Goal: Information Seeking & Learning: Find specific fact

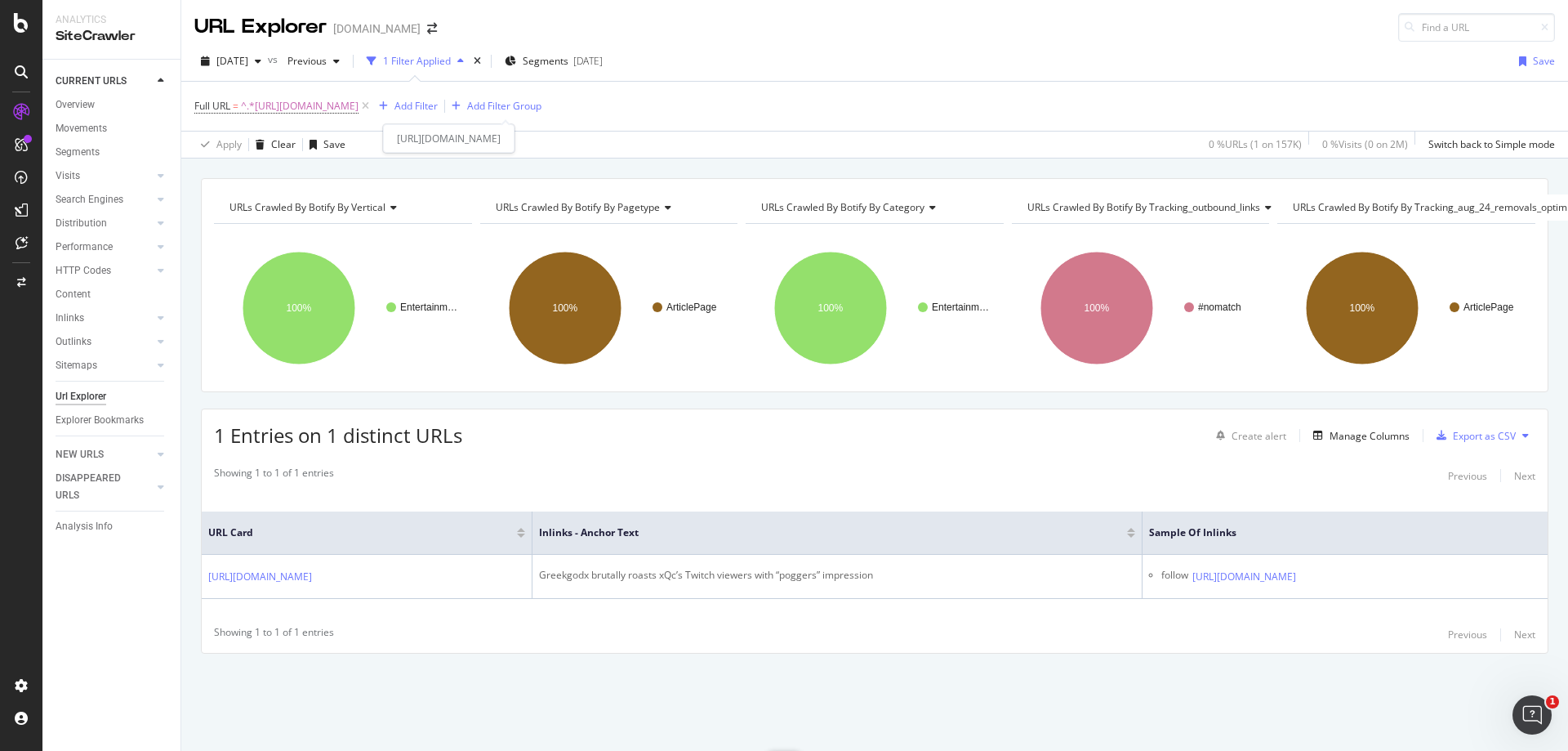
drag, startPoint x: 566, startPoint y: 104, endPoint x: 386, endPoint y: 142, distance: 184.0
click at [358, 104] on span "^.*[URL][DOMAIN_NAME]" at bounding box center [299, 106] width 118 height 23
click at [324, 169] on input "[URL][DOMAIN_NAME]" at bounding box center [286, 174] width 155 height 26
paste input "shrouds-army-of-pubg-snipers-are-helping-him-win-in-pubg-302405"
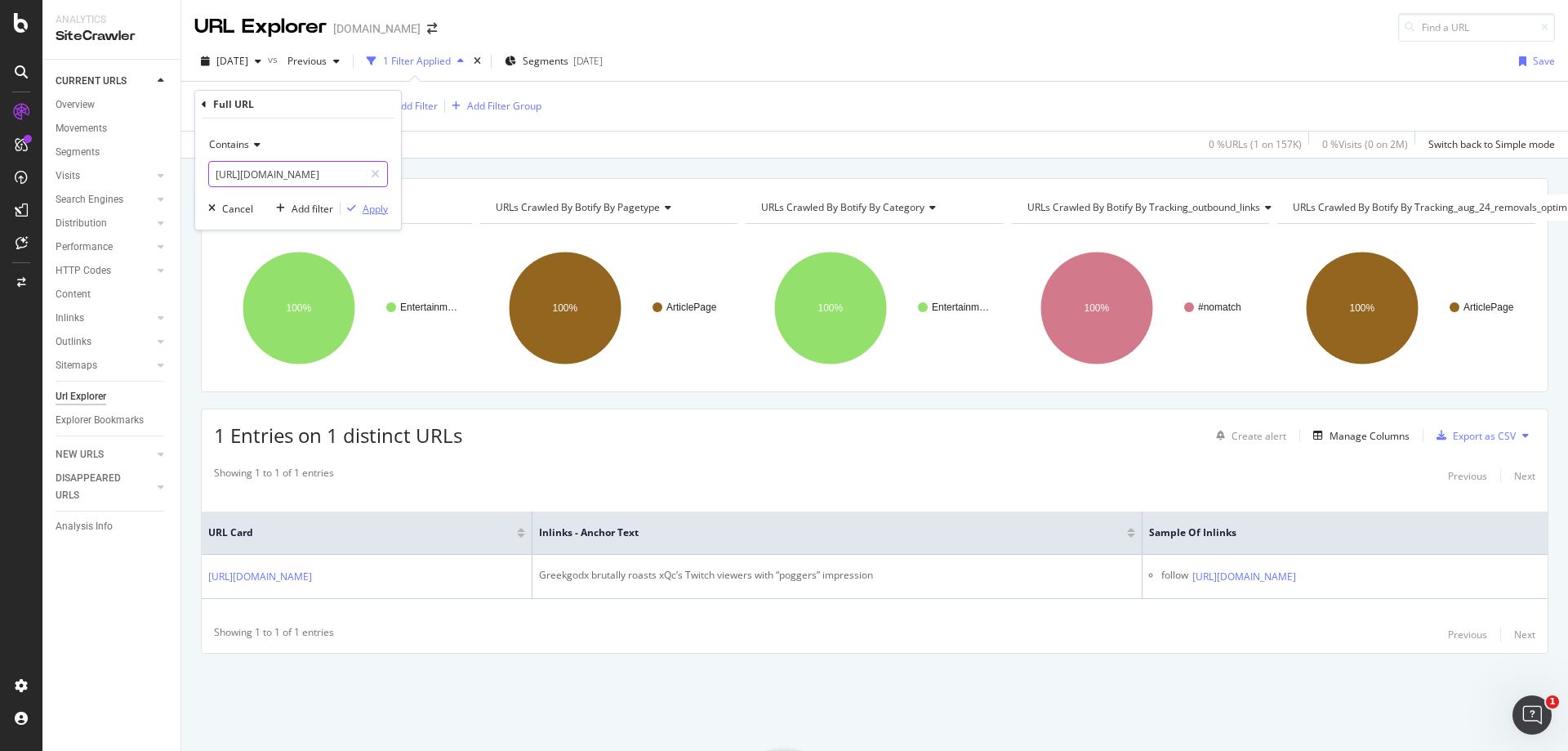
type input "[URL][DOMAIN_NAME]"
click at [360, 207] on div "button" at bounding box center [352, 208] width 22 height 10
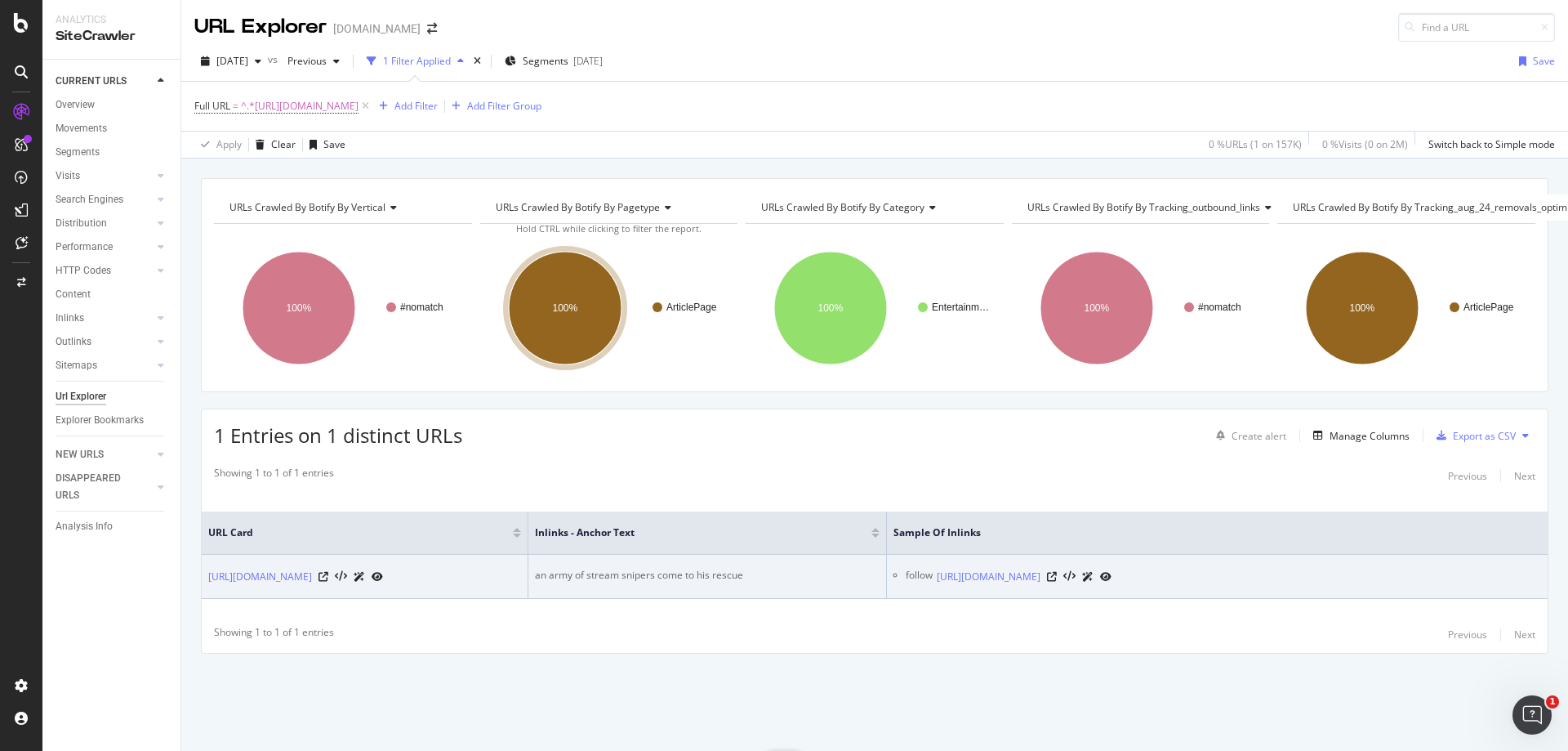
click at [670, 568] on div "an army of stream snipers come to his rescue" at bounding box center [707, 575] width 344 height 15
copy div "an army of stream snipers come to his rescue"
click at [1057, 572] on icon at bounding box center [1052, 577] width 10 height 10
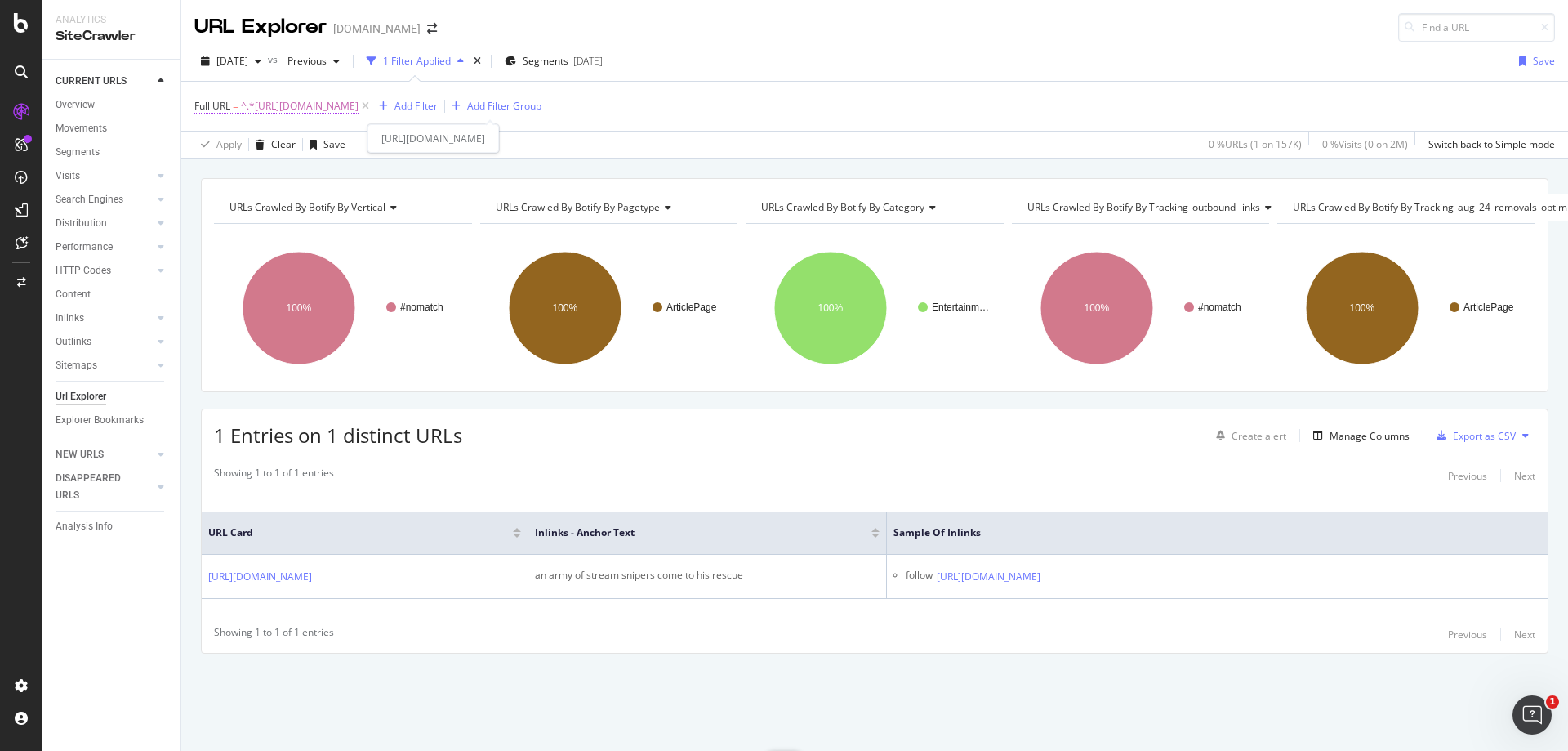
click at [358, 113] on span "^.*[URL][DOMAIN_NAME]" at bounding box center [299, 106] width 118 height 23
click at [313, 169] on input "[URL][DOMAIN_NAME]" at bounding box center [286, 174] width 155 height 26
paste input "twitch-streamer-instantly-regrets-asking-viewer-about-his-wand-1308802"
type input "[URL][DOMAIN_NAME]"
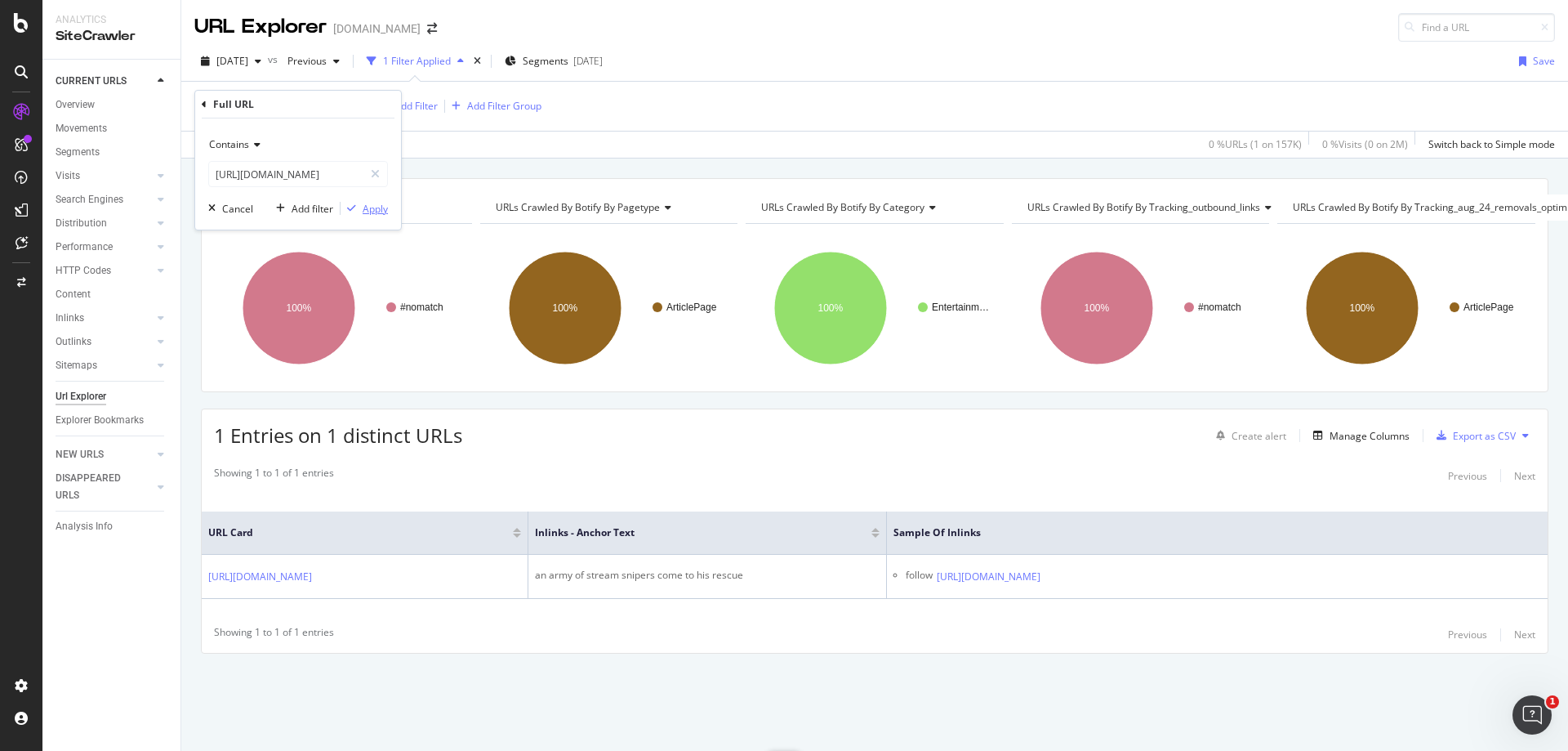
click at [376, 207] on div "Apply" at bounding box center [375, 208] width 25 height 14
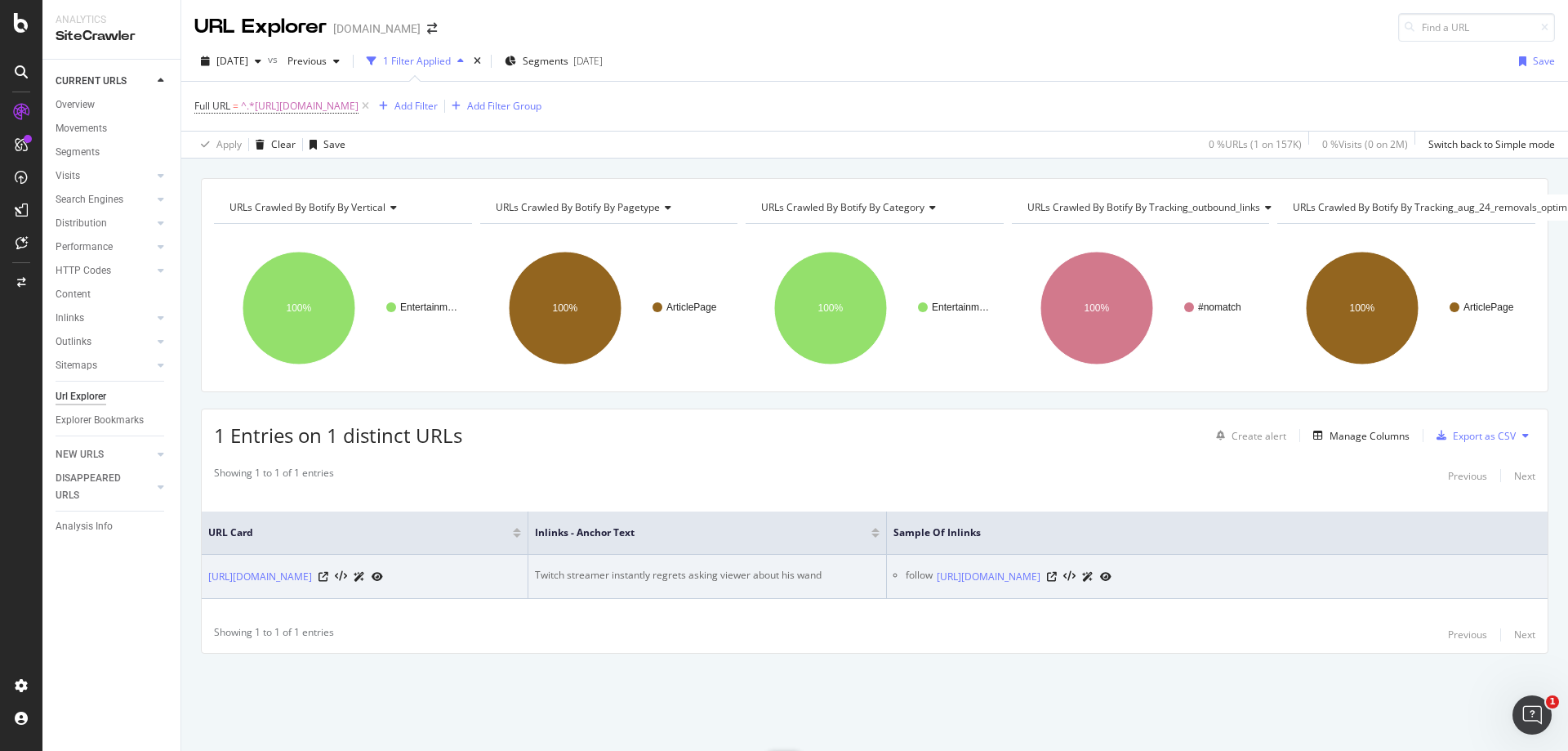
click at [789, 570] on td "Twitch streamer instantly regrets asking viewer about his wand" at bounding box center [707, 577] width 358 height 44
click at [791, 568] on div "Twitch streamer instantly regrets asking viewer about his wand" at bounding box center [707, 575] width 344 height 15
copy div "Twitch streamer instantly regrets asking viewer about his wand"
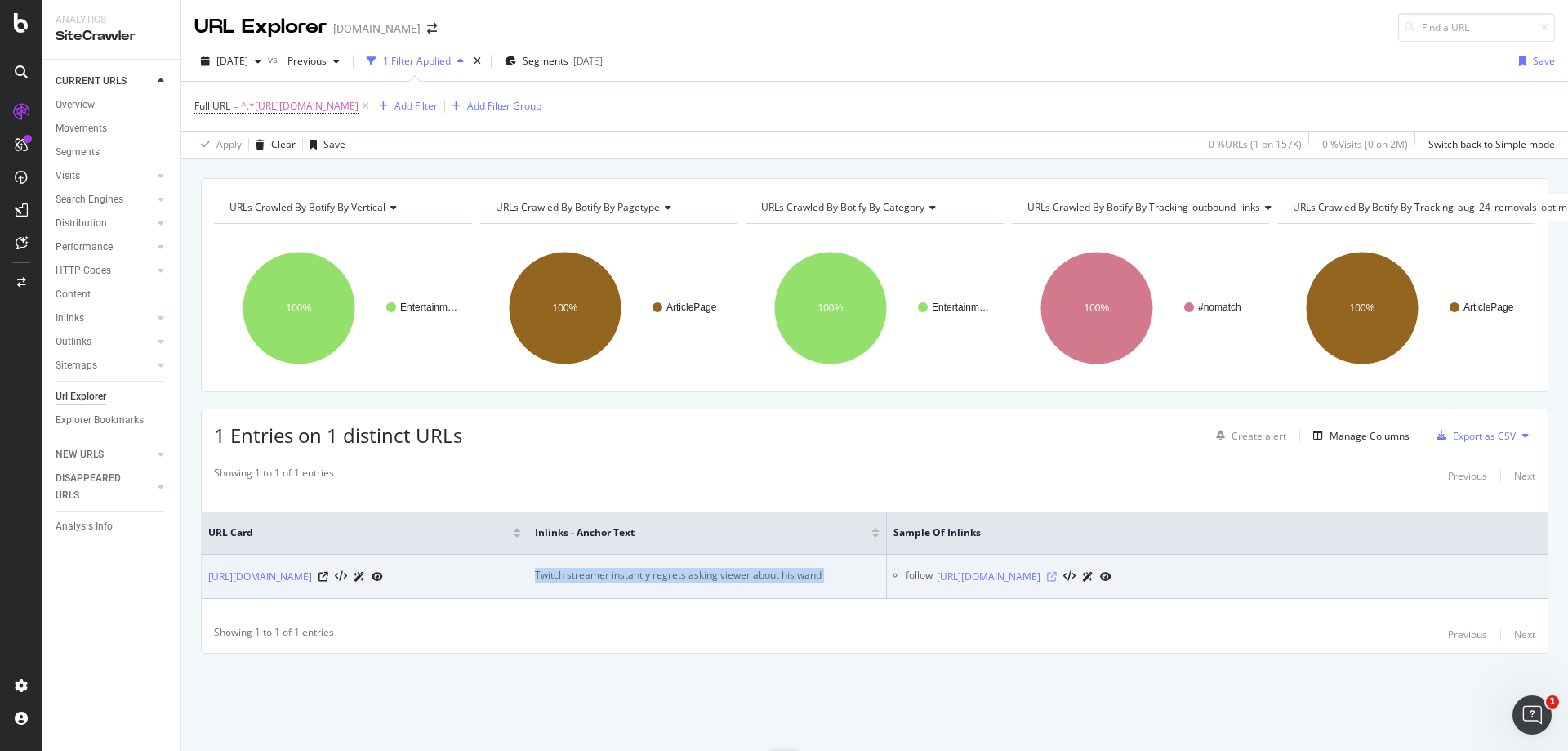
click at [1057, 572] on icon at bounding box center [1052, 577] width 10 height 10
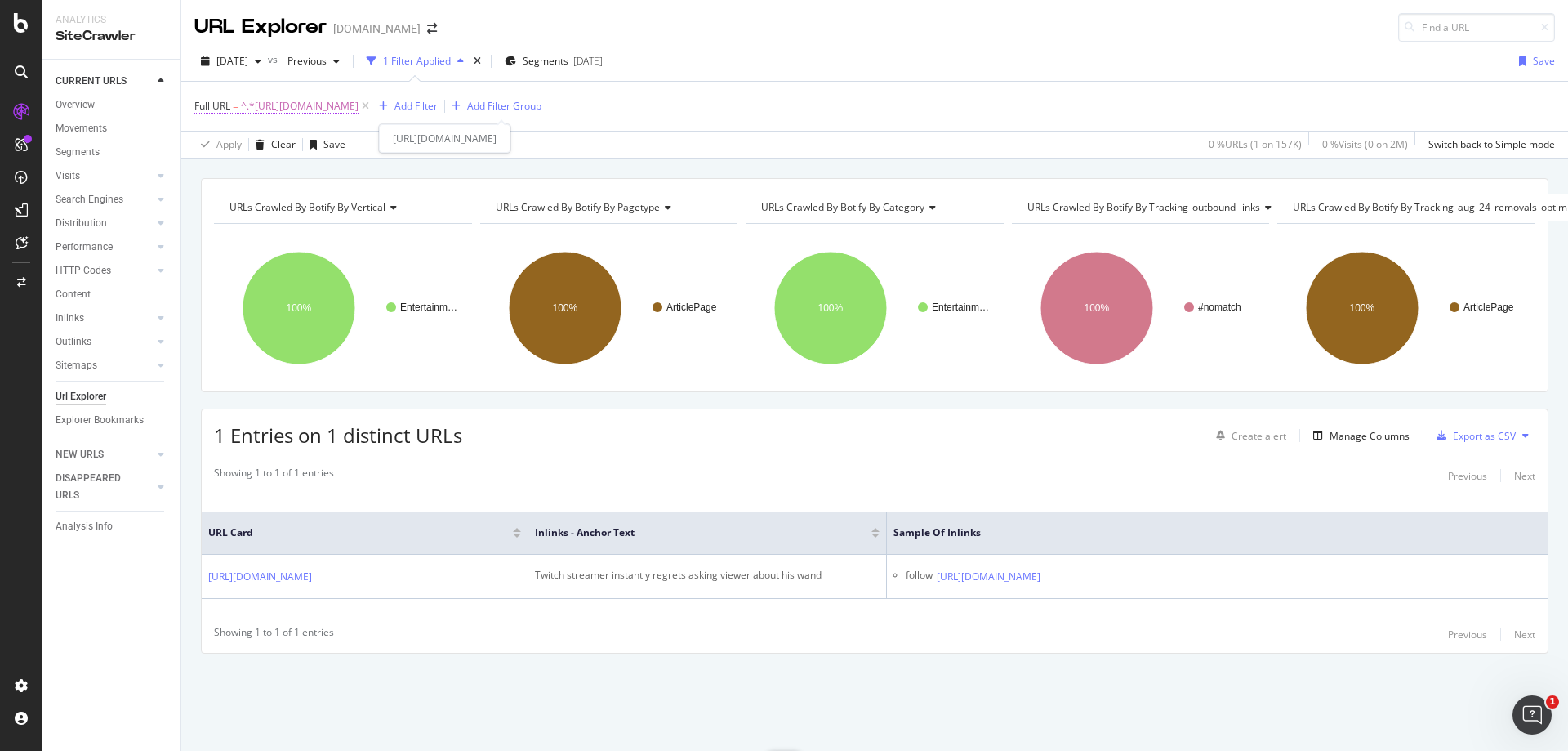
click at [358, 105] on span "^.*[URL][DOMAIN_NAME]" at bounding box center [299, 106] width 118 height 23
click at [285, 179] on input "[URL][DOMAIN_NAME]" at bounding box center [286, 174] width 155 height 26
paste input "apex-legends/hilarious-apex-legends-bug-turns-characters-into-frogs-when-downed…"
type input "[URL][DOMAIN_NAME]"
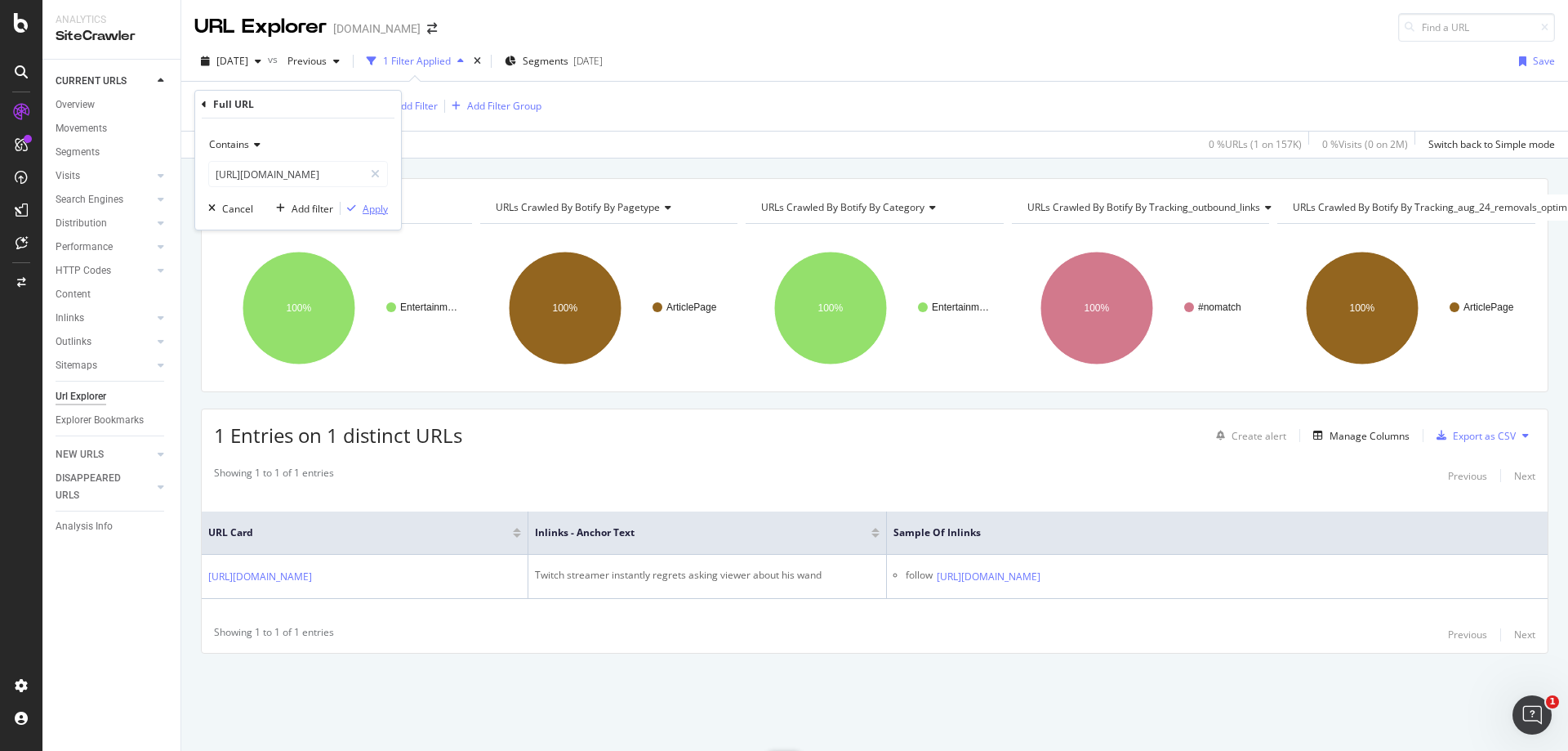
click at [377, 212] on div "Apply" at bounding box center [375, 208] width 25 height 14
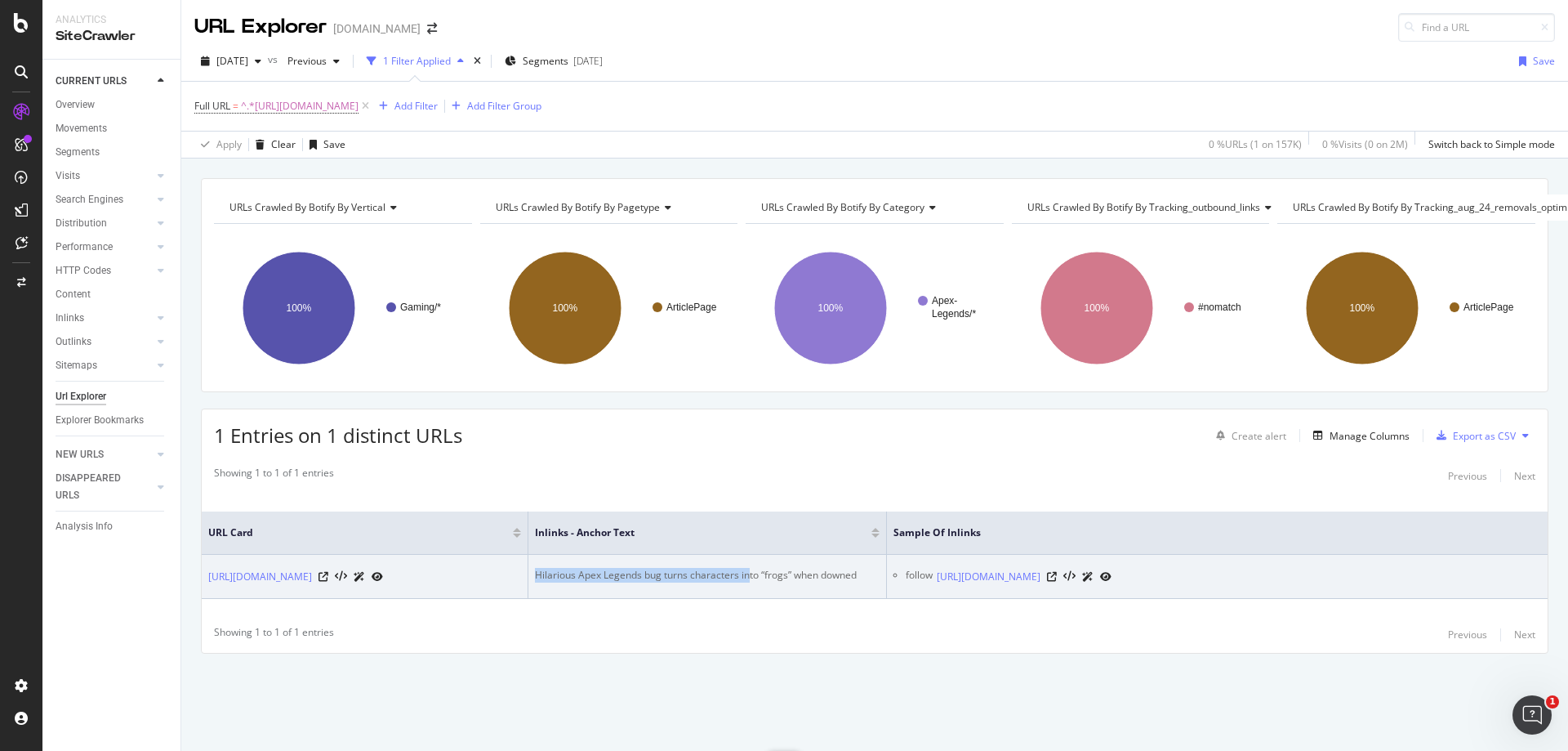
drag, startPoint x: 749, startPoint y: 563, endPoint x: 538, endPoint y: 559, distance: 211.0
click at [538, 568] on div "Hilarious Apex Legends bug turns characters into “frogs” when downed" at bounding box center [707, 575] width 344 height 15
click at [1057, 572] on icon at bounding box center [1052, 577] width 10 height 10
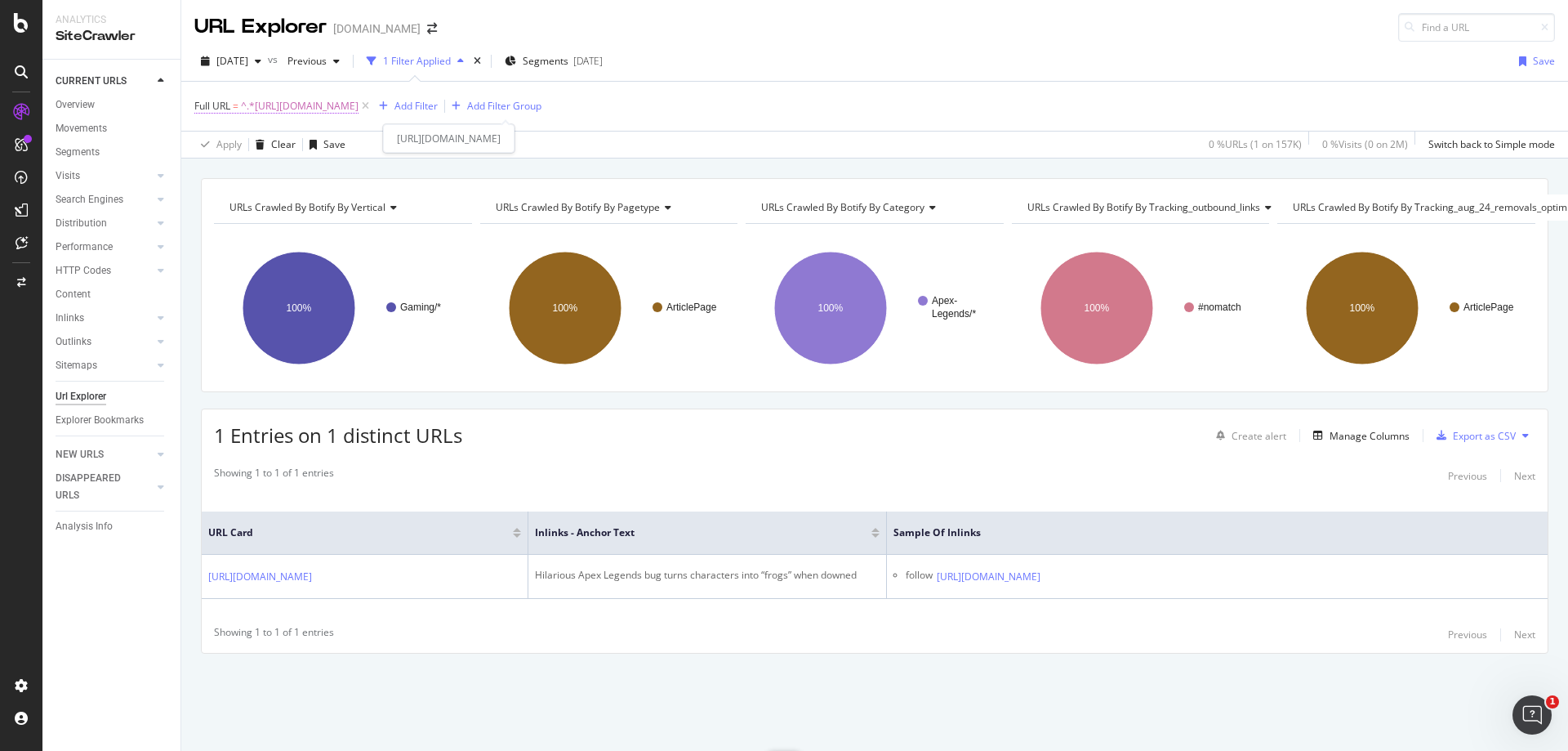
click at [358, 107] on span "^.*[URL][DOMAIN_NAME]" at bounding box center [299, 106] width 118 height 23
click at [263, 175] on input "[URL][DOMAIN_NAME]" at bounding box center [286, 174] width 155 height 26
paste input "entertainment/[PERSON_NAME]-shocks-twitter-after-revealing-bizarre-breakfast-ha…"
type input "[URL][DOMAIN_NAME][PERSON_NAME]"
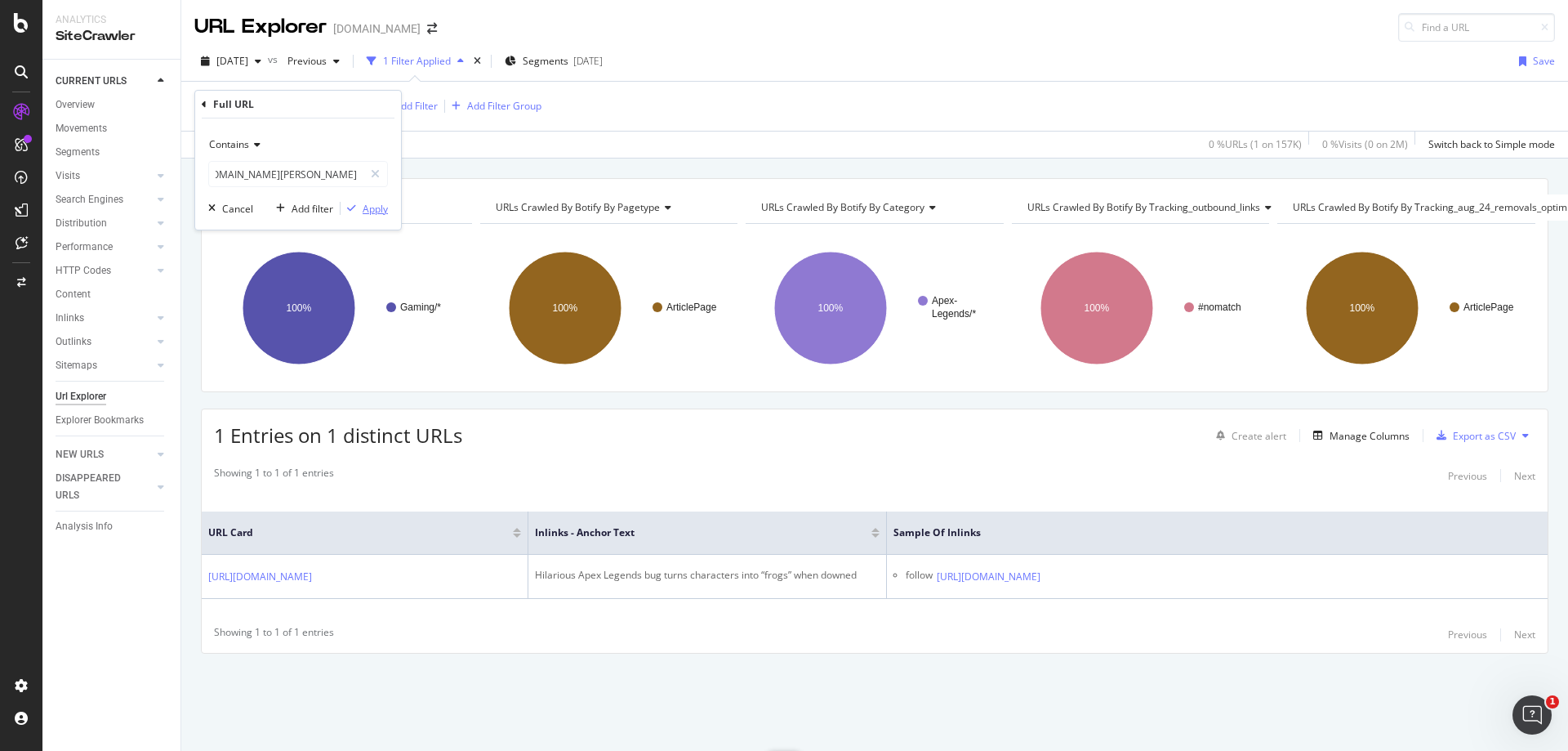
click at [374, 202] on div "Apply" at bounding box center [375, 208] width 25 height 14
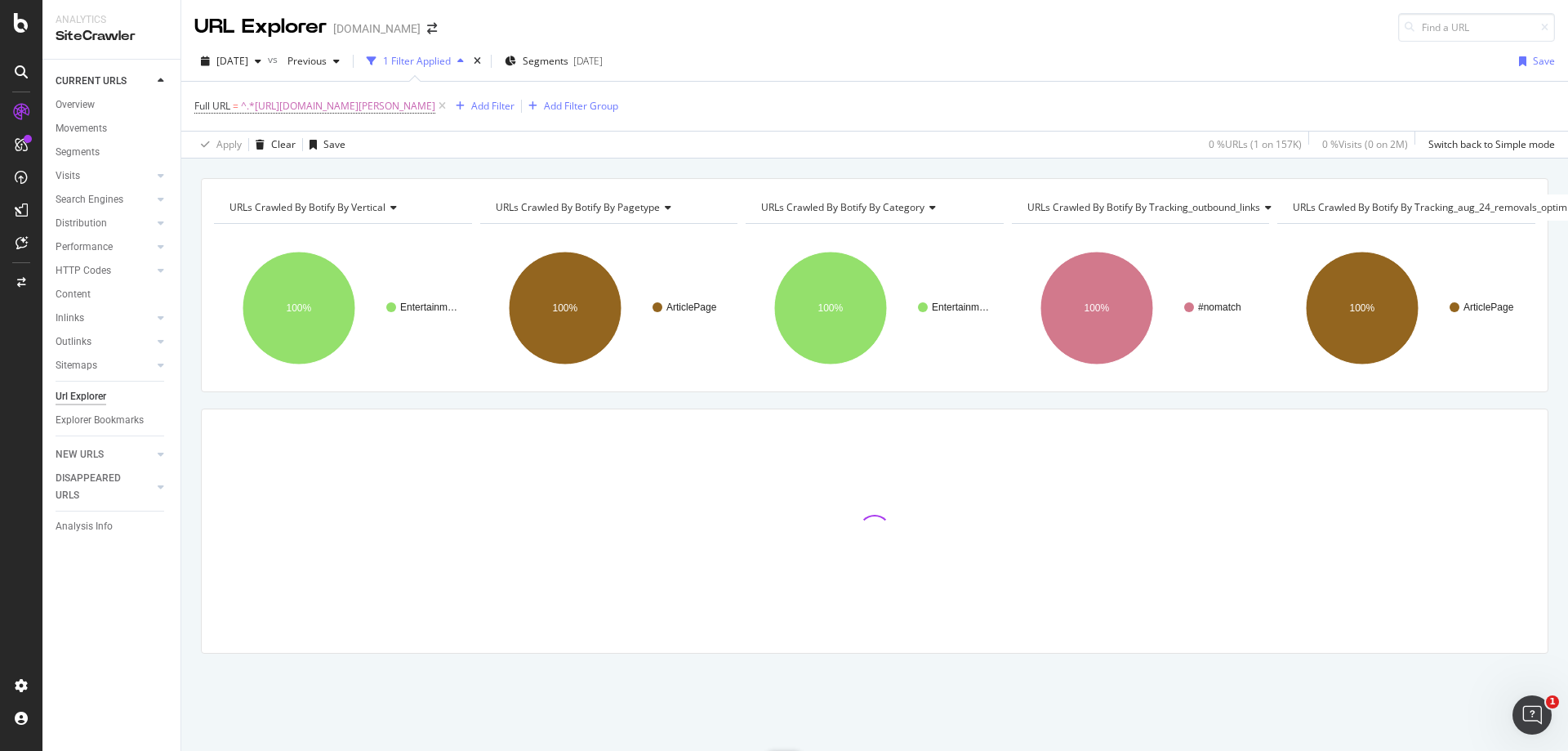
drag, startPoint x: 701, startPoint y: 164, endPoint x: 687, endPoint y: 162, distance: 14.1
drag, startPoint x: 687, startPoint y: 162, endPoint x: 665, endPoint y: 162, distance: 22.0
click at [665, 162] on div "URLs Crawled By Botify By vertical Chart (by Value) Table Expand Export as CSV …" at bounding box center [875, 178] width 1387 height 39
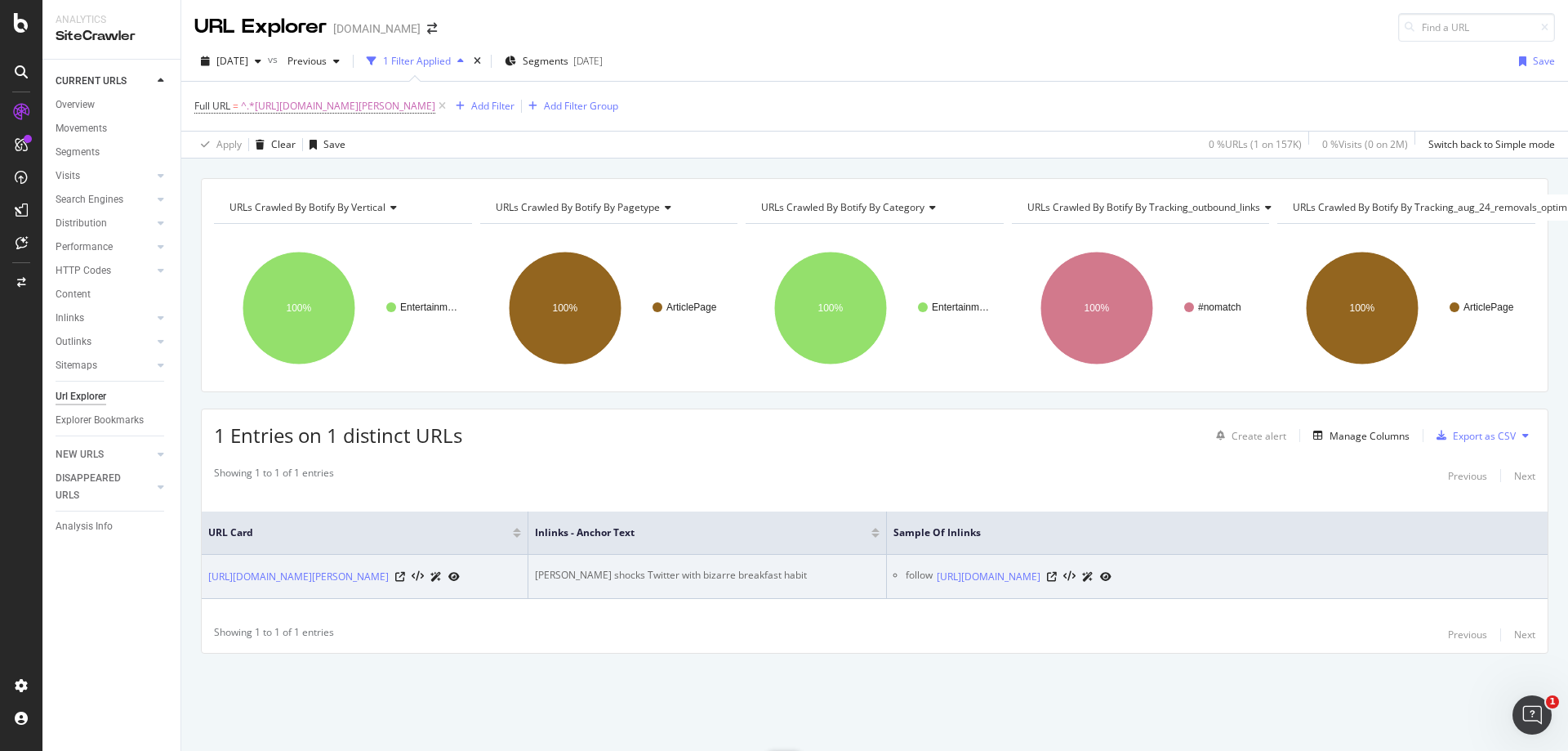
click at [638, 568] on div "[PERSON_NAME] shocks Twitter with bizarre breakfast habit" at bounding box center [707, 575] width 344 height 15
copy div "[PERSON_NAME] shocks Twitter with bizarre breakfast habit"
click at [1057, 572] on icon at bounding box center [1052, 577] width 10 height 10
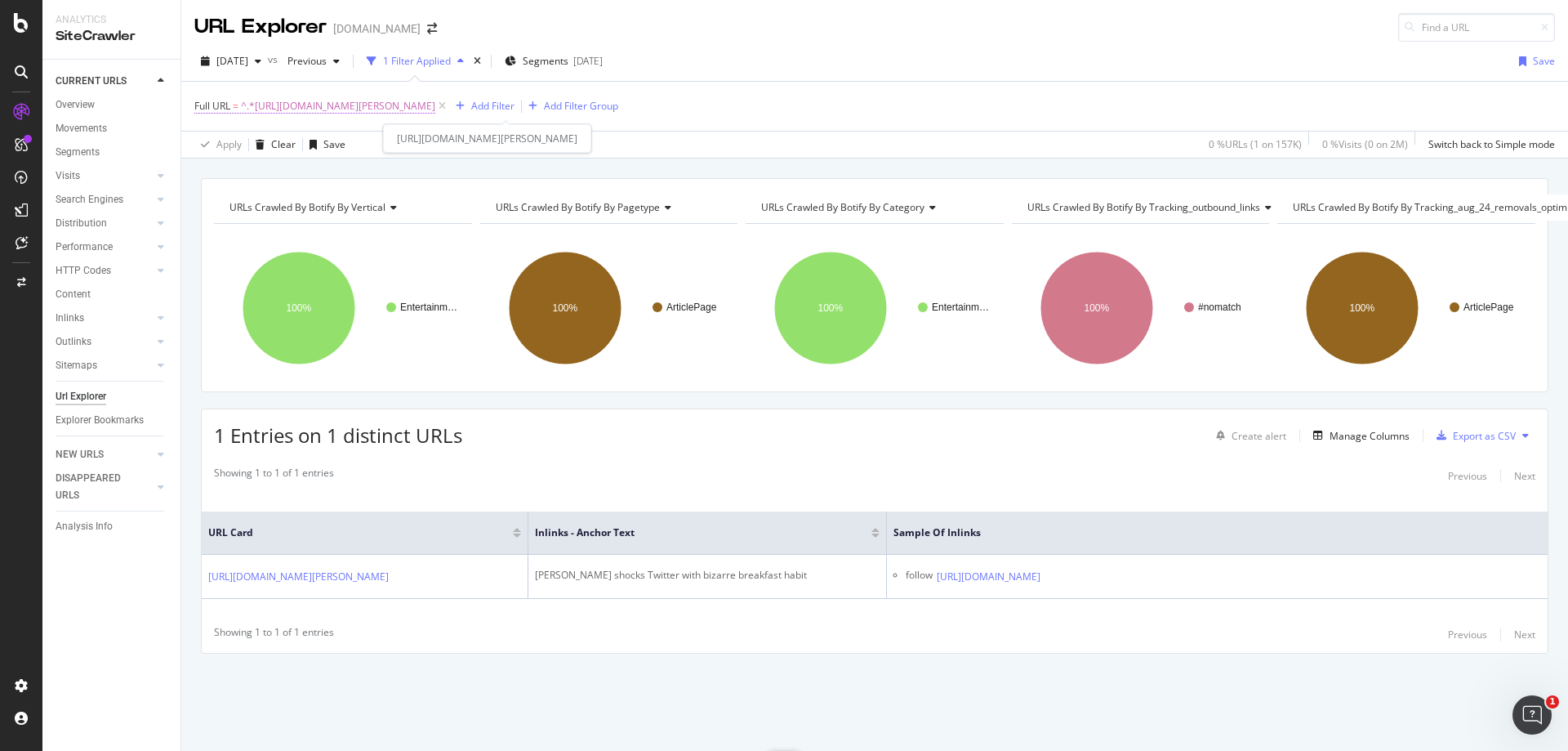
click at [435, 109] on span "^.*[URL][DOMAIN_NAME][PERSON_NAME]" at bounding box center [338, 106] width 194 height 23
click at [307, 181] on input "[URL][DOMAIN_NAME][PERSON_NAME]" at bounding box center [286, 174] width 155 height 26
paste input "xqc-mocks-crying-[DEMOGRAPHIC_DATA]-twitch-streamer-gta-roleplay-goes-sour-5031…"
type input "[URL][DOMAIN_NAME][DEMOGRAPHIC_DATA]"
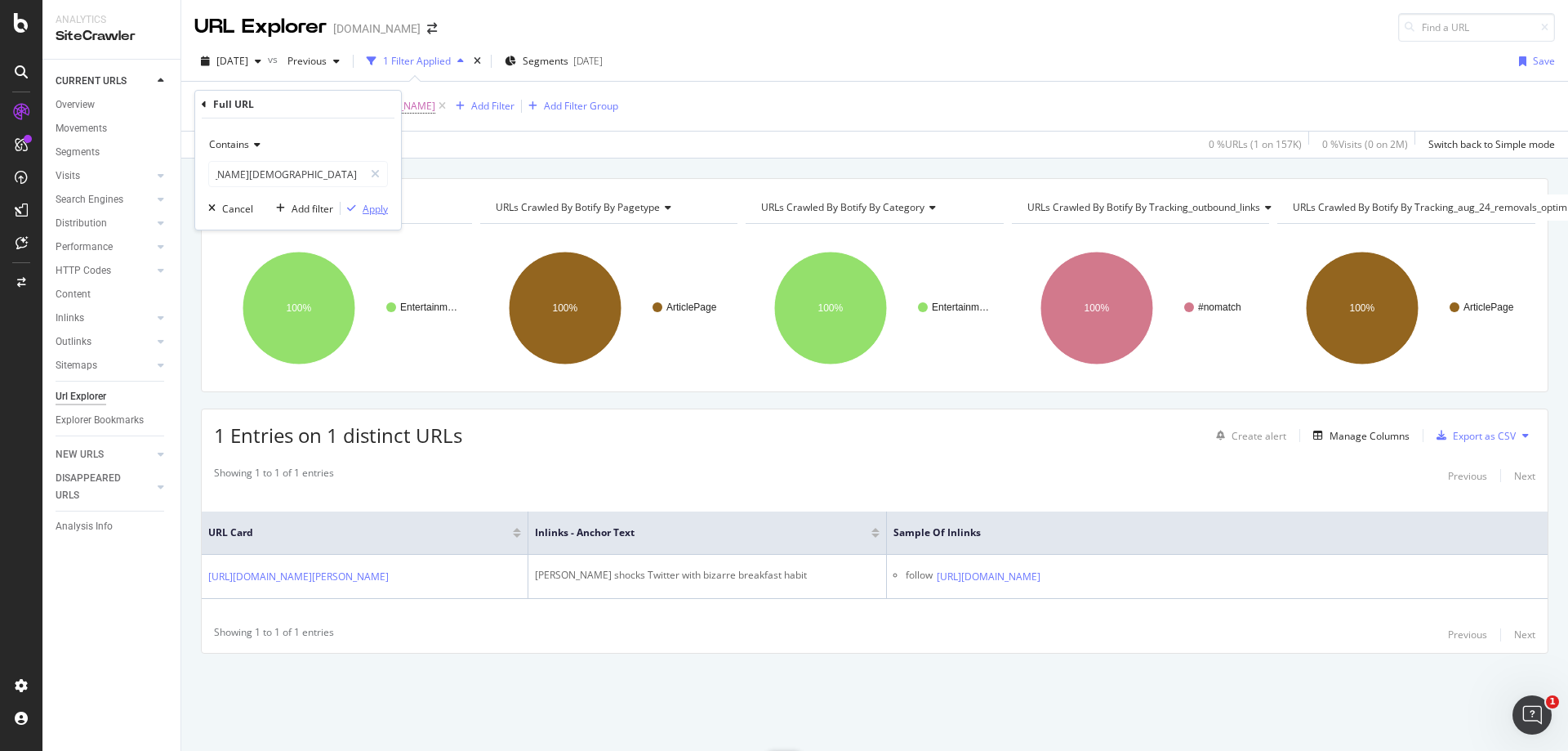
scroll to position [0, 0]
click at [371, 207] on div "Apply" at bounding box center [375, 208] width 25 height 14
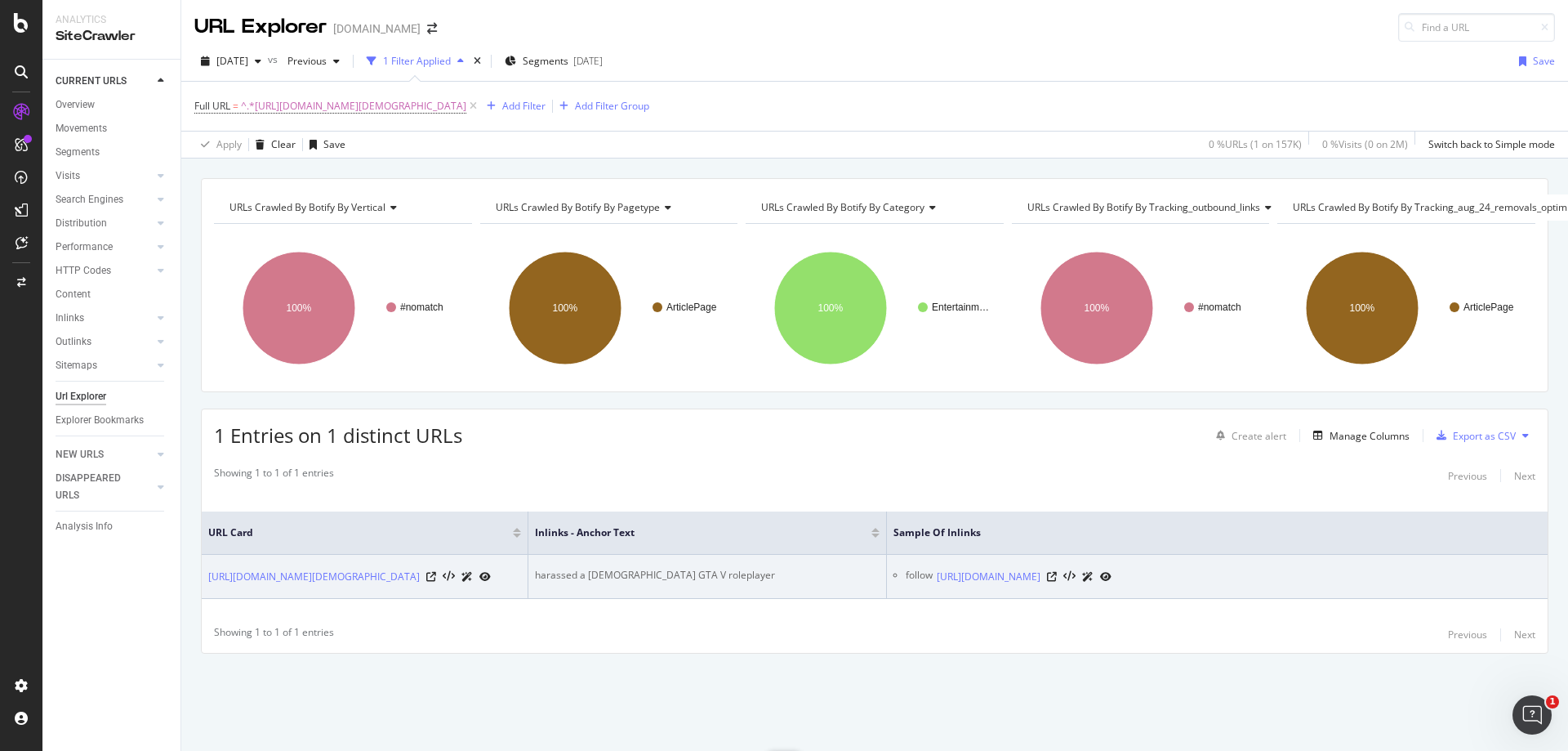
click at [626, 568] on div "harassed a [DEMOGRAPHIC_DATA] GTA V roleplayer" at bounding box center [707, 575] width 344 height 15
copy div "harassed a [DEMOGRAPHIC_DATA] GTA V roleplayer"
click at [1057, 572] on icon at bounding box center [1052, 577] width 10 height 10
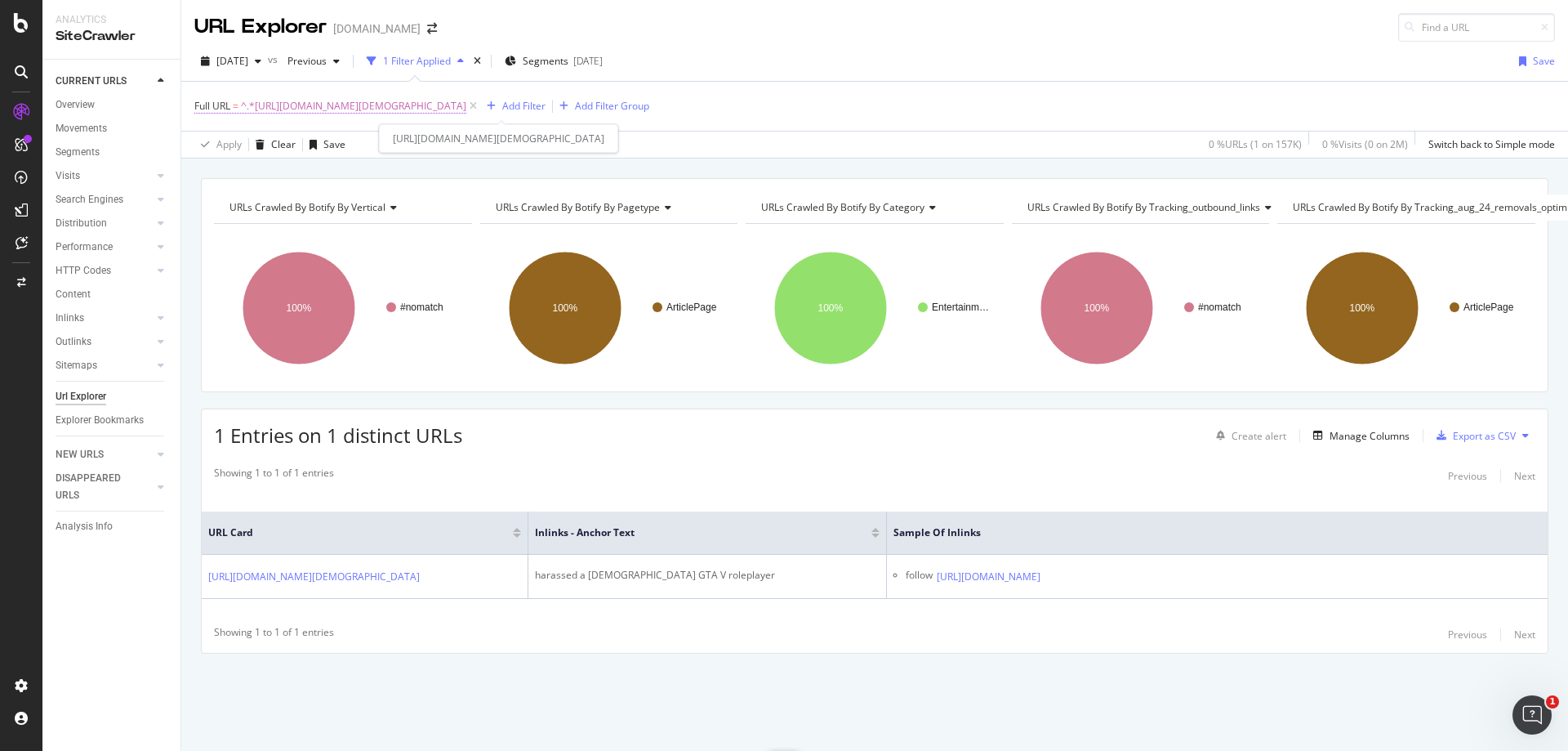
click at [467, 110] on span "^.*[URL][DOMAIN_NAME][DEMOGRAPHIC_DATA]" at bounding box center [354, 106] width 226 height 23
click at [330, 177] on input "[URL][DOMAIN_NAME][DEMOGRAPHIC_DATA]" at bounding box center [286, 174] width 155 height 26
paste input "irl-streamer-jakenbake-has-a-message-for-twitch-153414"
type input "[URL][DOMAIN_NAME]"
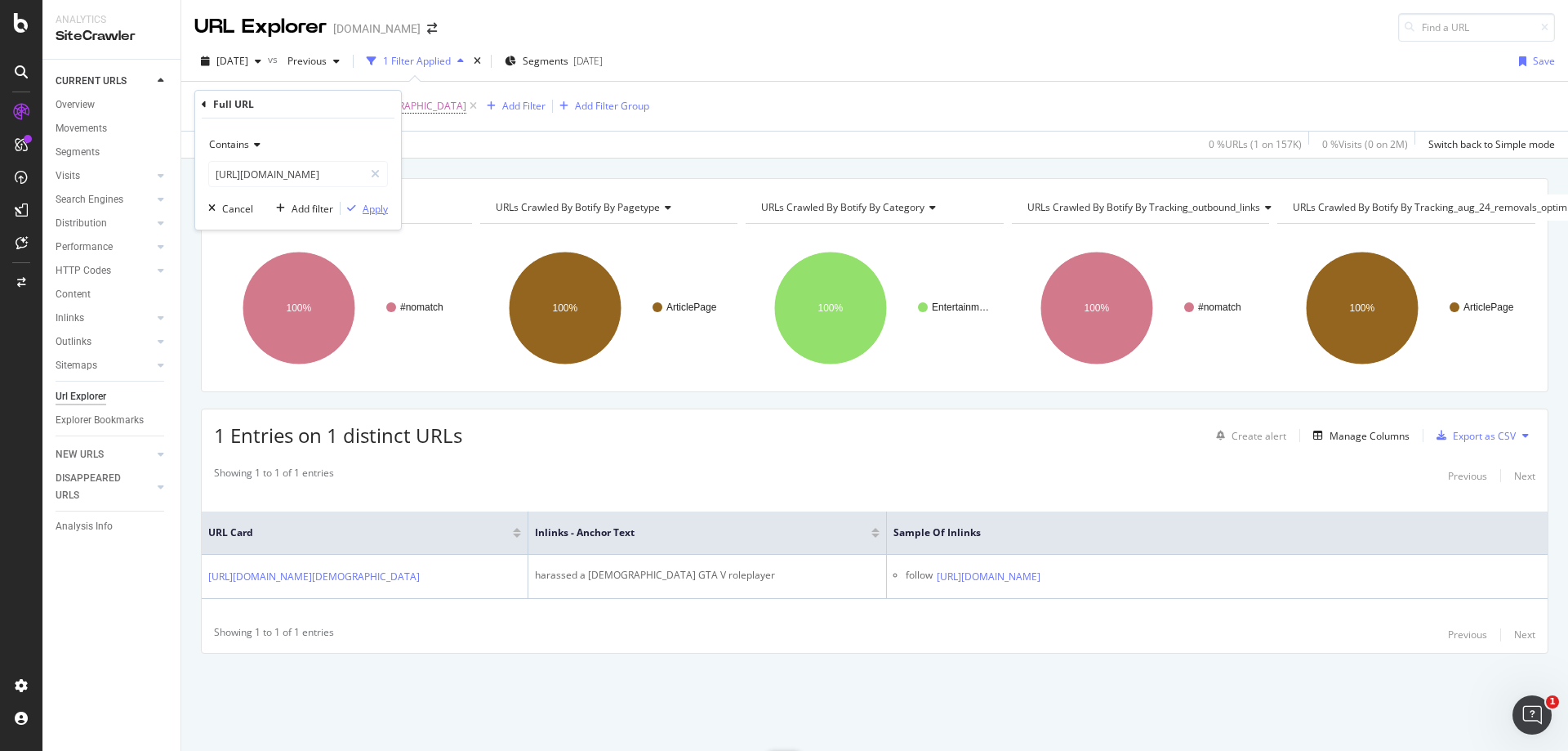
scroll to position [0, 0]
click at [369, 207] on div "Apply" at bounding box center [375, 208] width 25 height 14
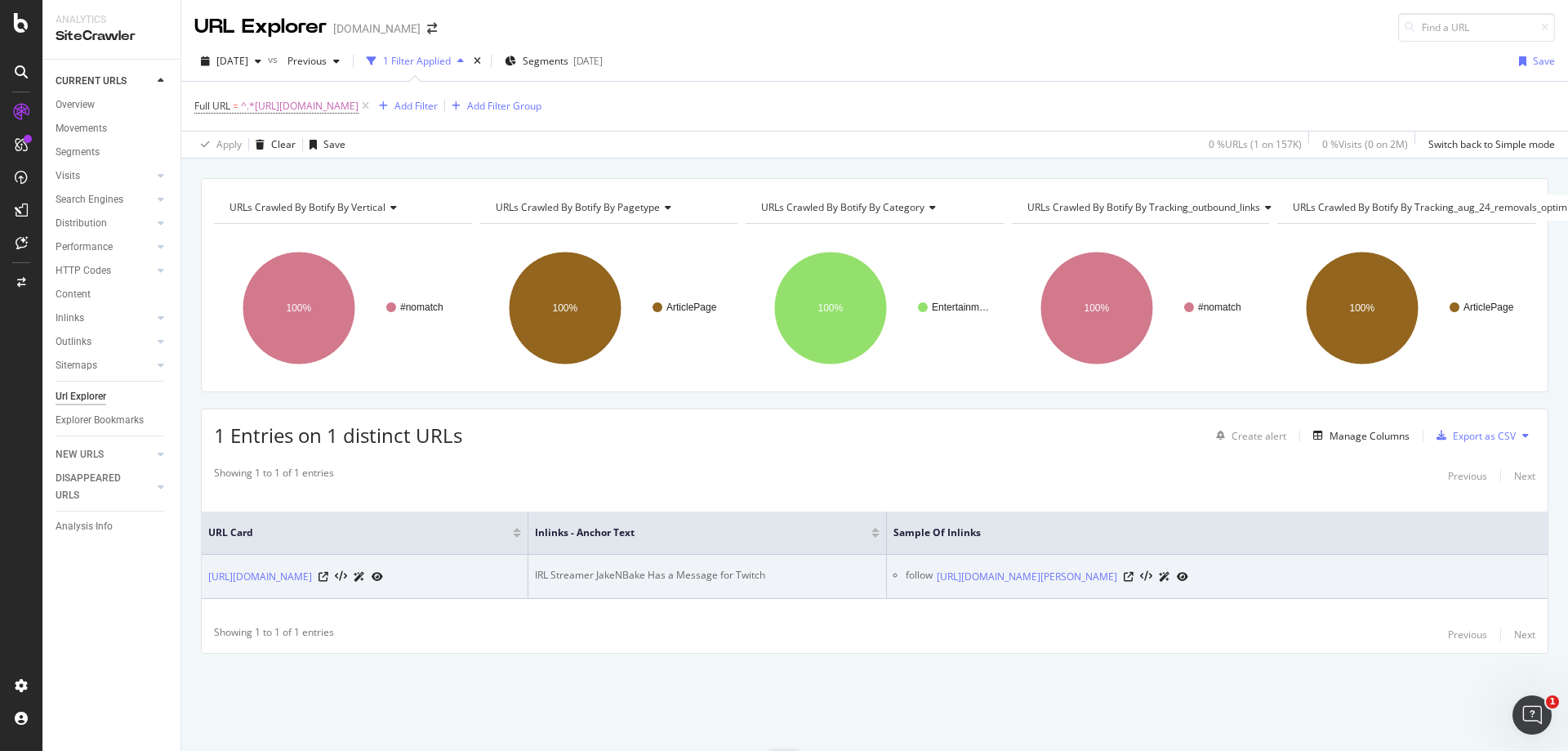
click at [647, 570] on div "IRL Streamer JakeNBake Has a Message for Twitch" at bounding box center [707, 575] width 344 height 15
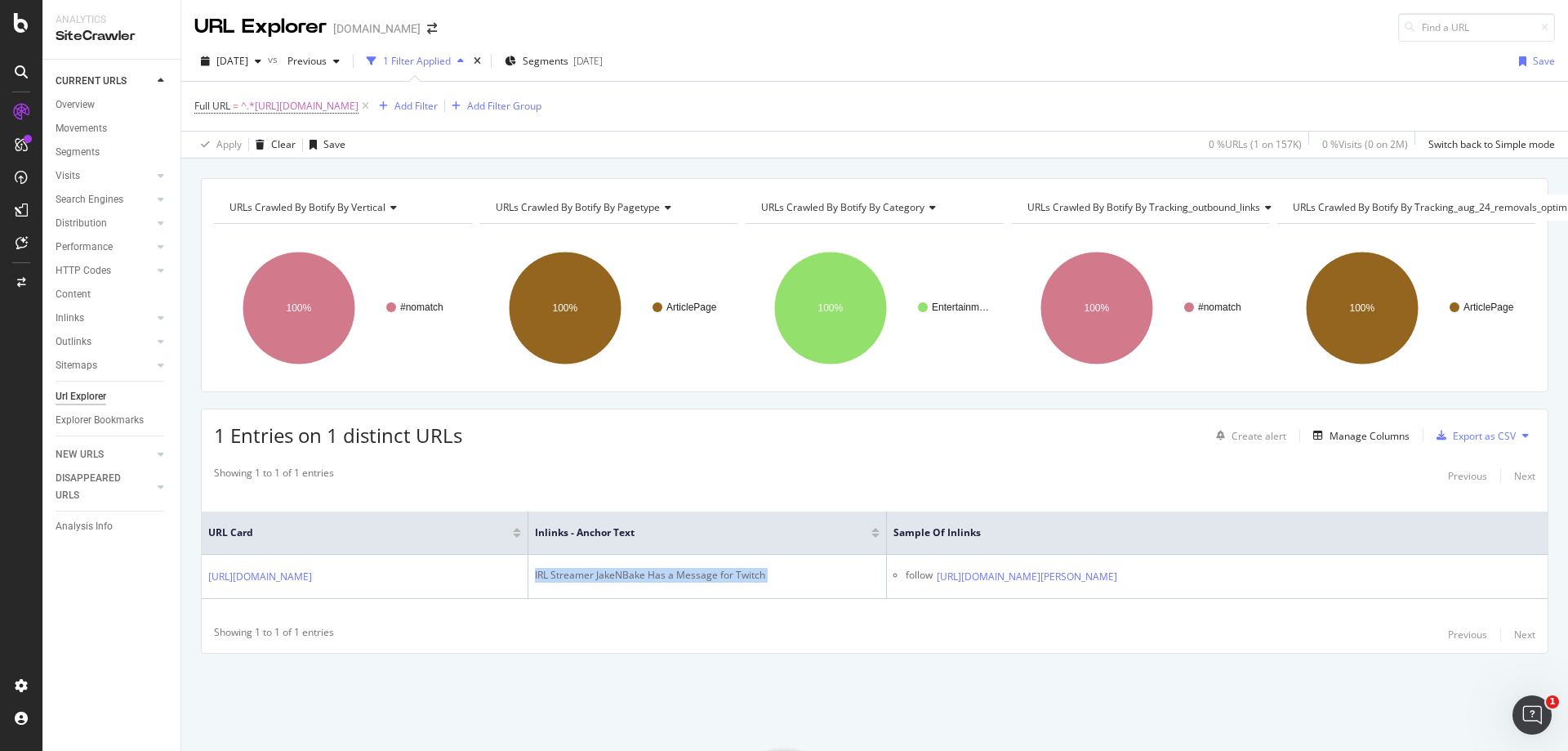
copy div "IRL Streamer JakeNBake Has a Message for Twitch"
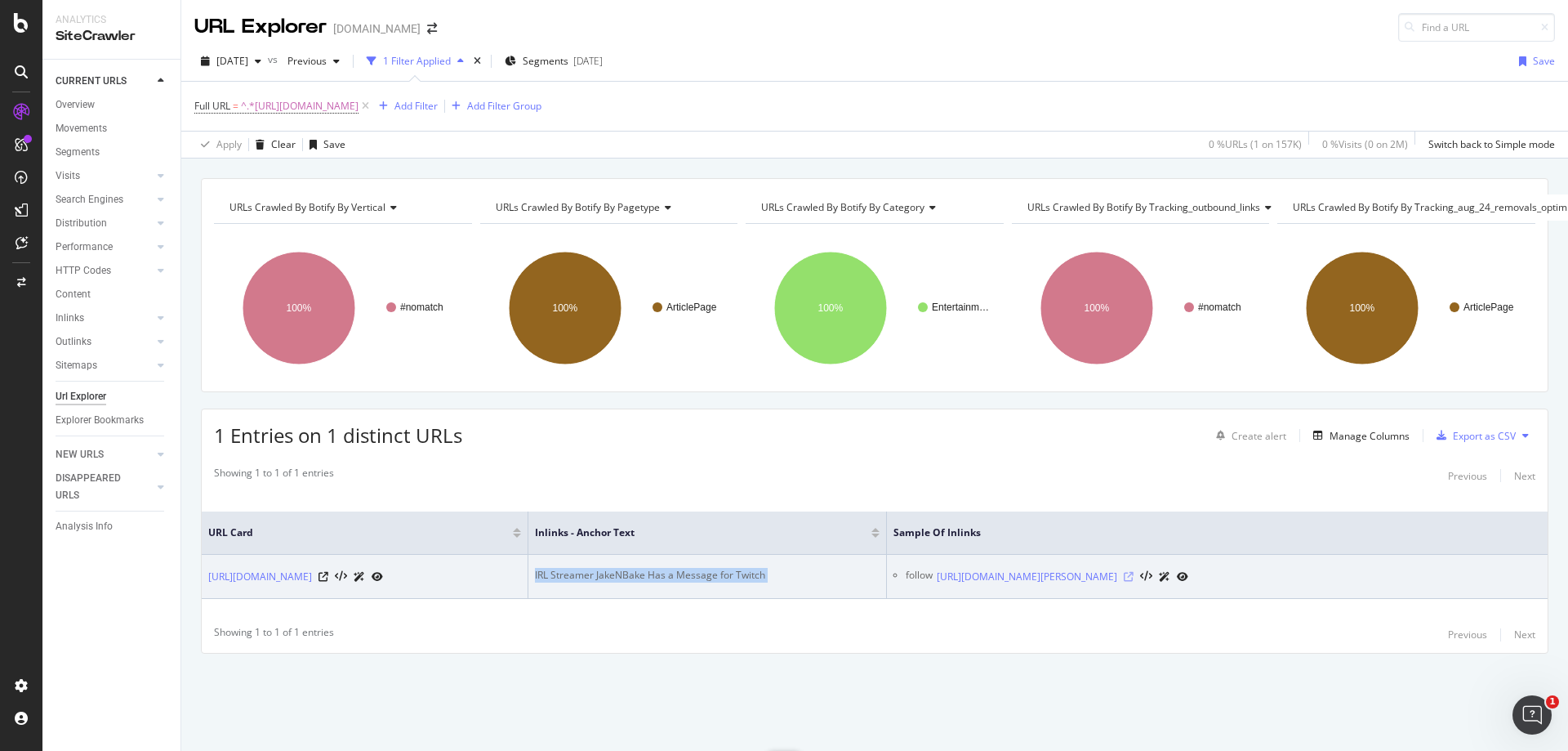
click at [1134, 573] on icon at bounding box center [1128, 577] width 10 height 10
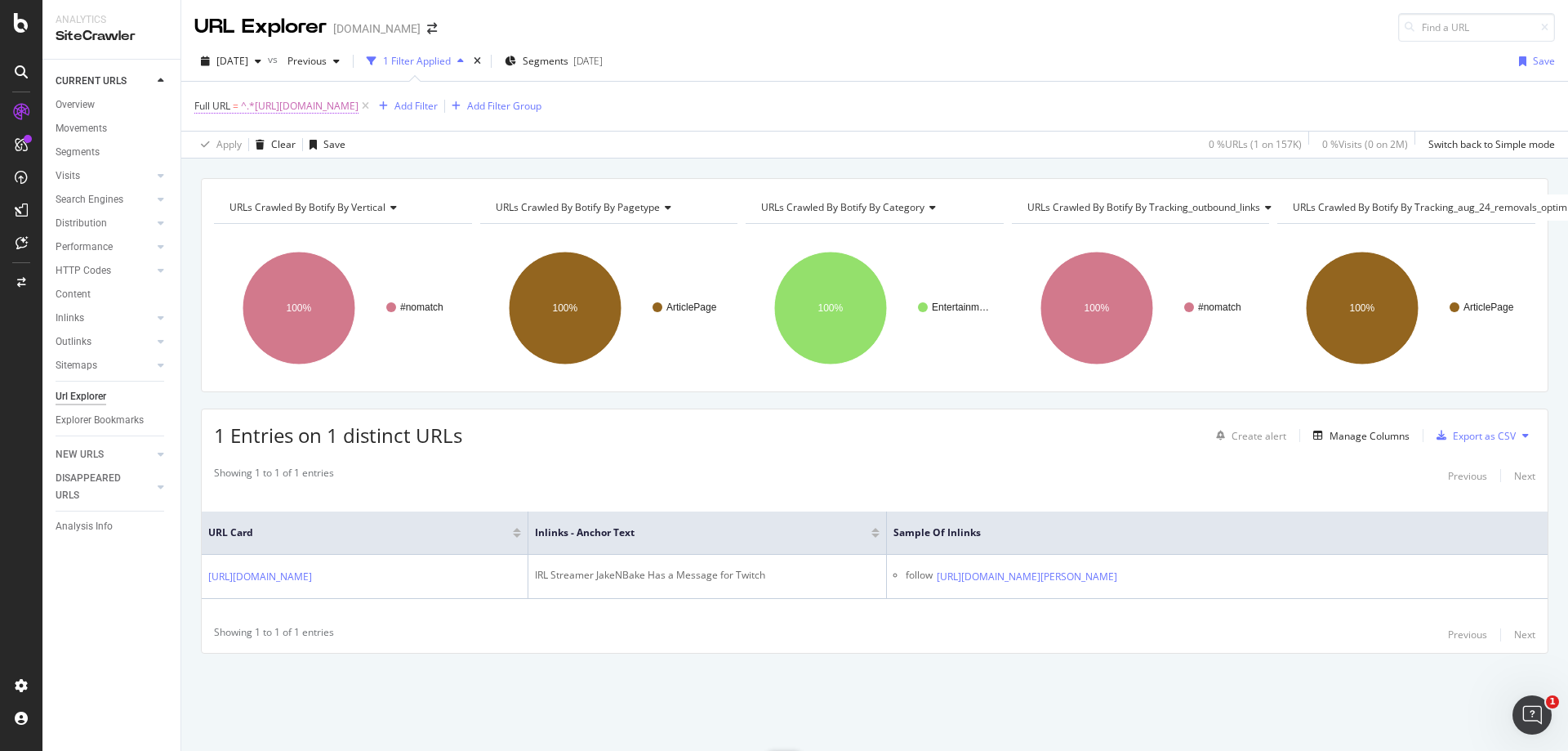
click at [358, 101] on span "^.*[URL][DOMAIN_NAME]" at bounding box center [299, 106] width 118 height 23
click at [330, 178] on input "[URL][DOMAIN_NAME]" at bounding box center [286, 174] width 155 height 26
paste input "realm-royale/summit1g-gives-simple-advice-to-improve-realm-royale-that-could-se…"
type input "[URL][DOMAIN_NAME]"
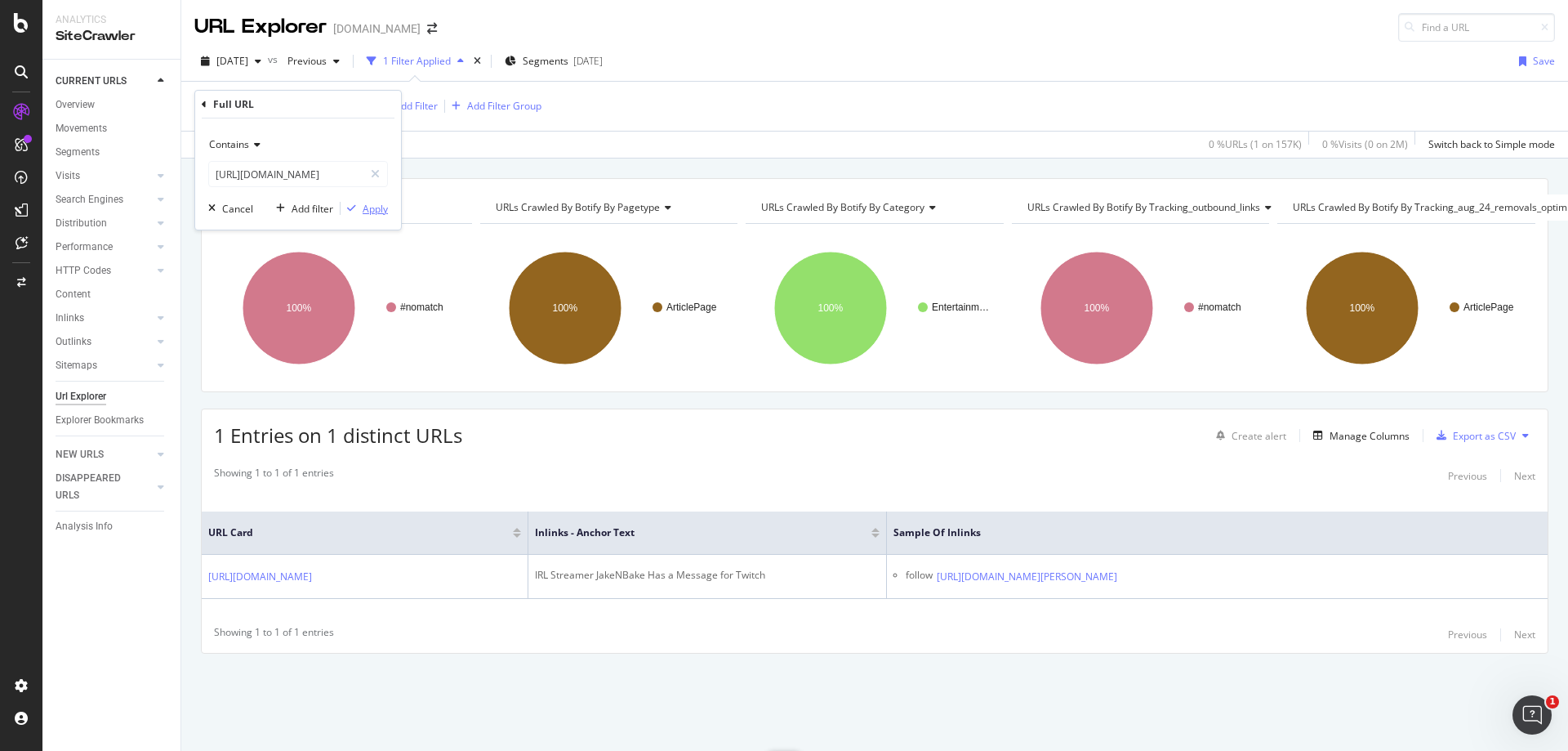
scroll to position [0, 0]
click at [368, 209] on div "Apply" at bounding box center [375, 208] width 25 height 14
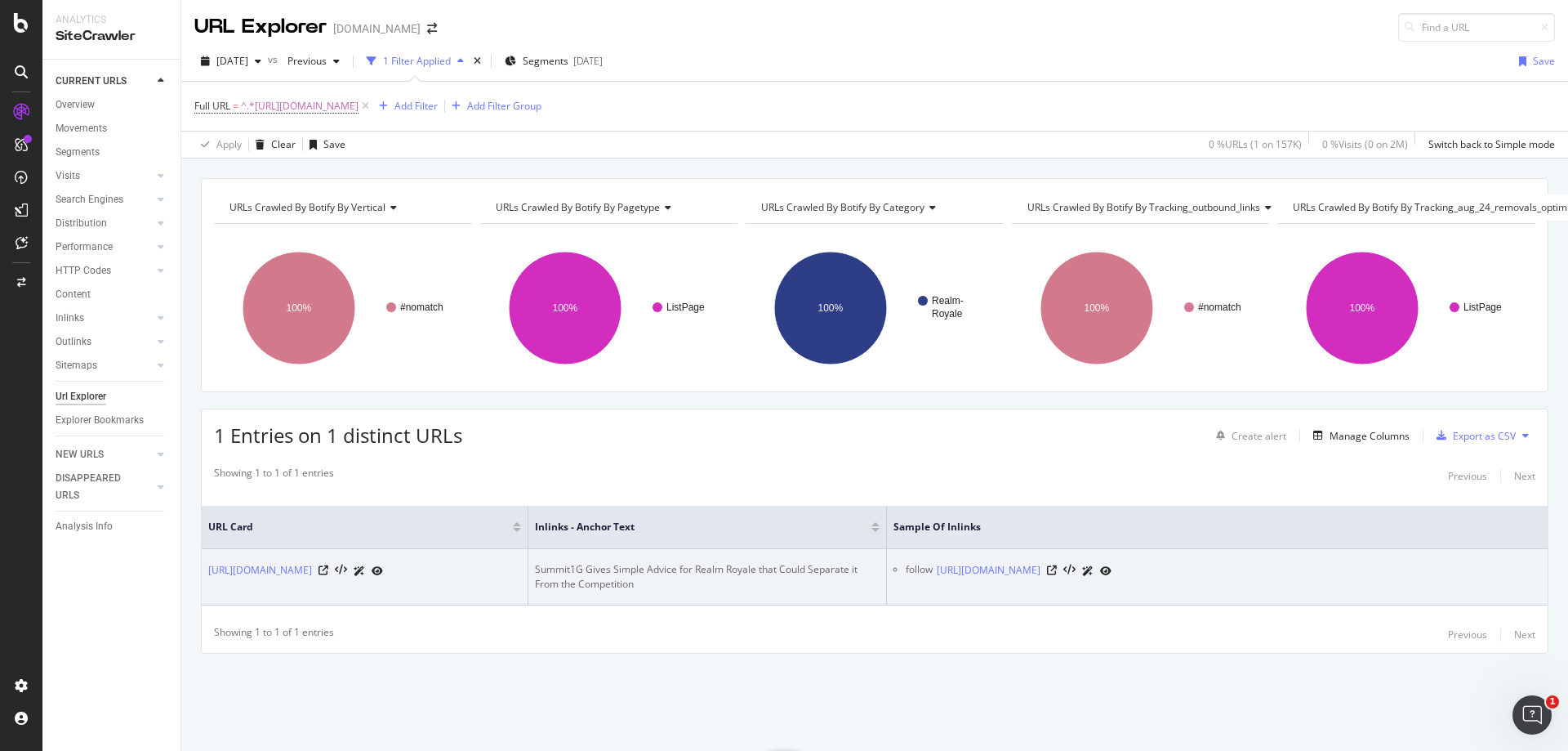
click at [621, 566] on div "Summit1G Gives Simple Advice for Realm Royale that Could Separate it From the C…" at bounding box center [707, 577] width 344 height 30
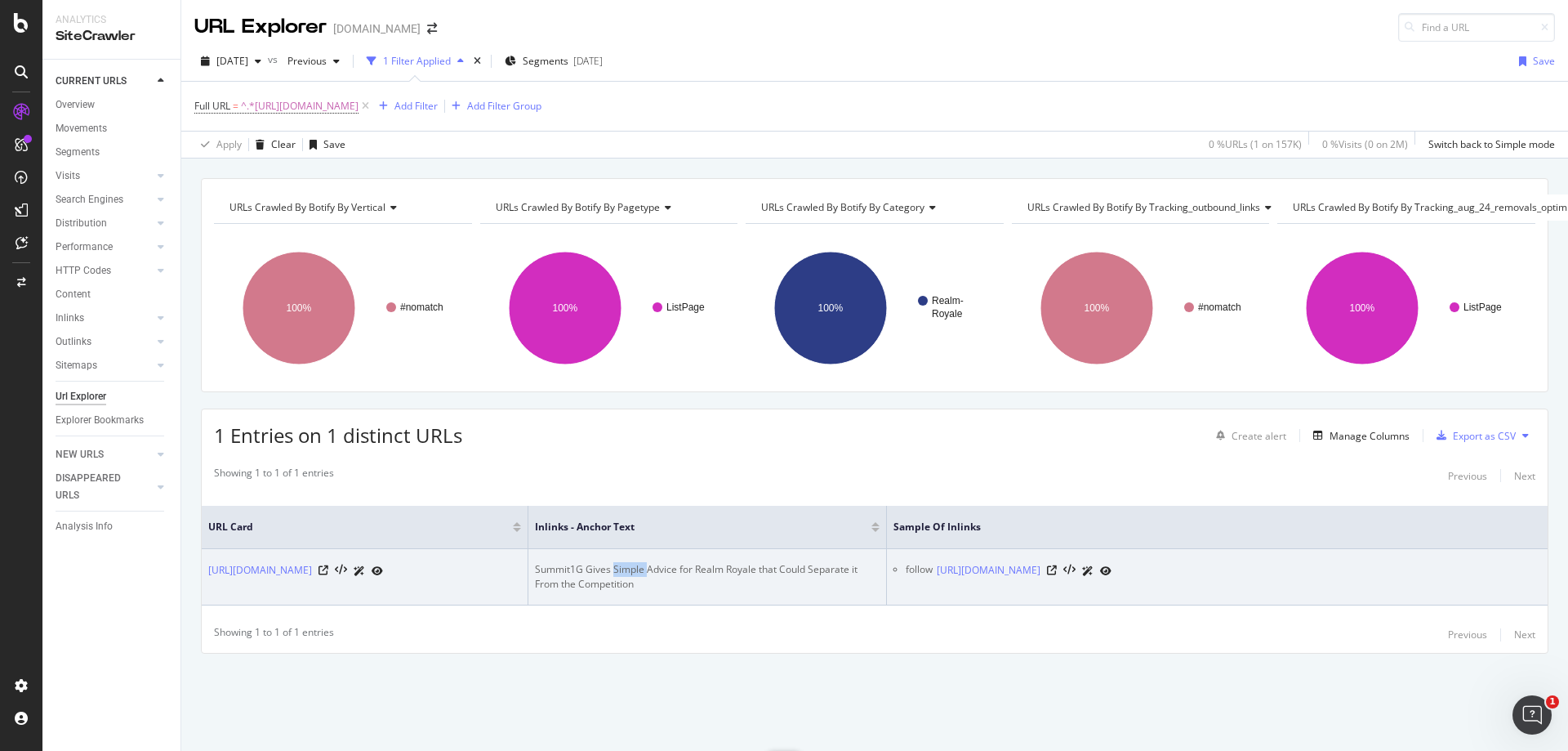
click at [621, 566] on div "Summit1G Gives Simple Advice for Realm Royale that Could Separate it From the C…" at bounding box center [707, 577] width 344 height 30
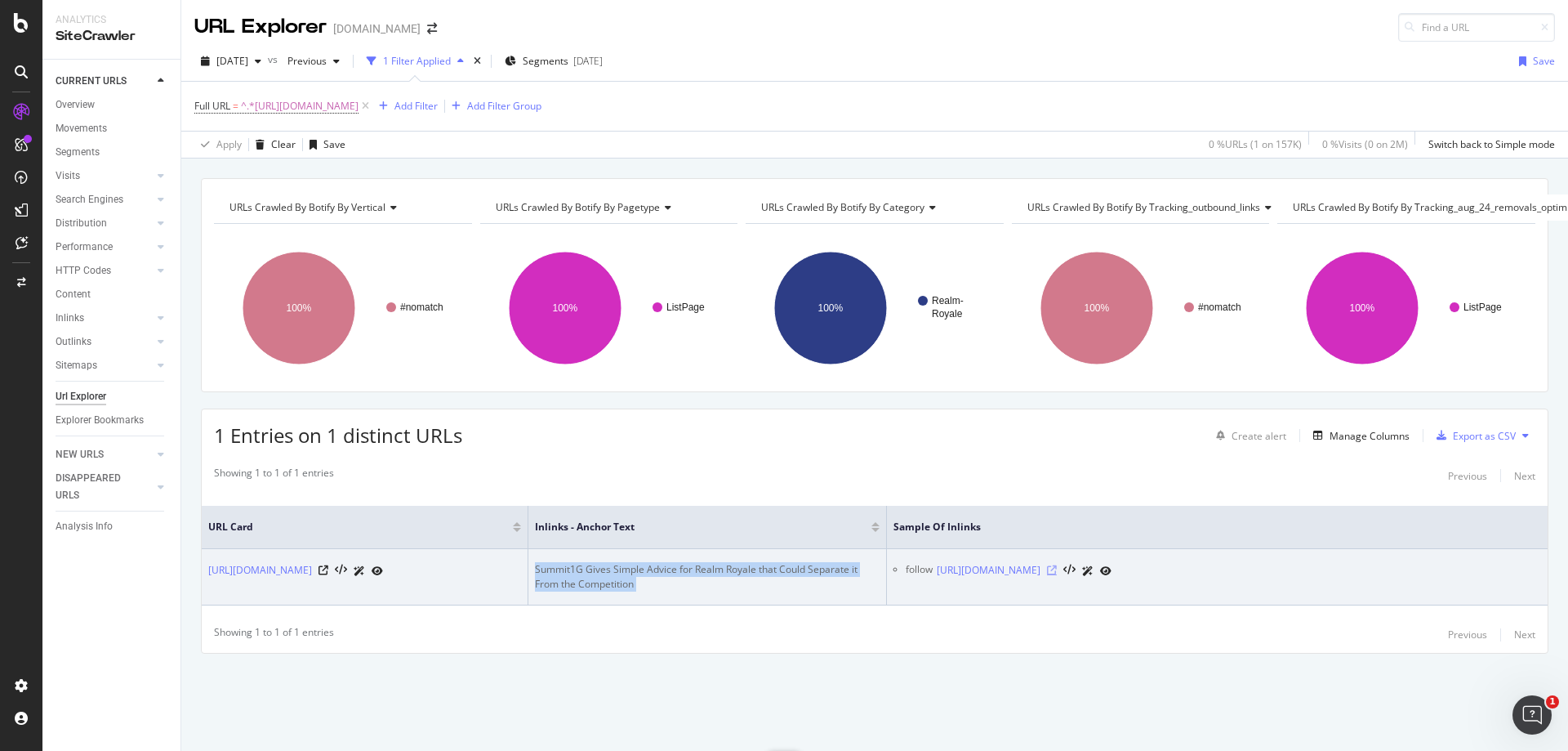
click at [1057, 567] on icon at bounding box center [1052, 570] width 10 height 10
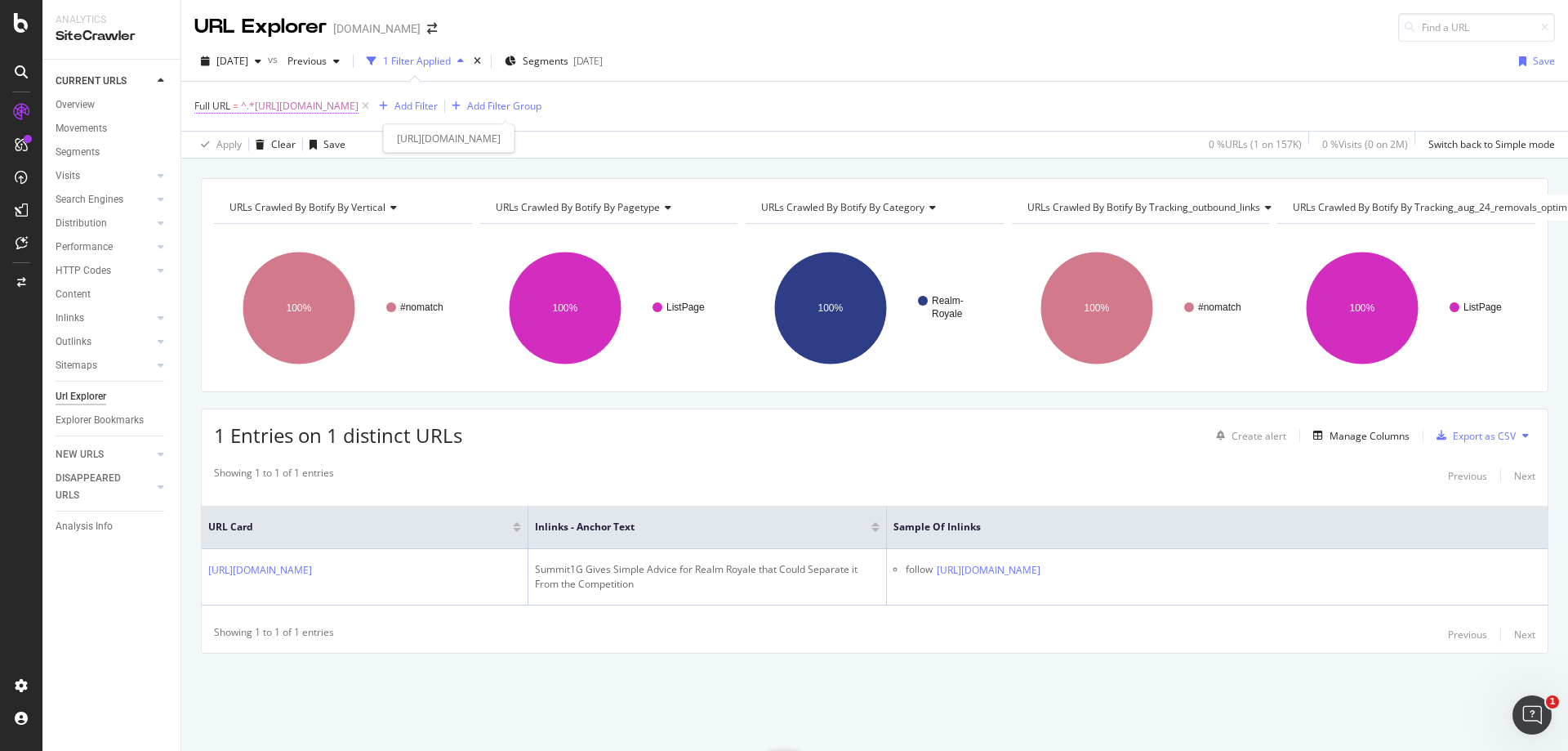
click at [358, 109] on span "^.*[URL][DOMAIN_NAME]" at bounding box center [299, 106] width 118 height 23
click at [317, 170] on input "[URL][DOMAIN_NAME]" at bounding box center [286, 174] width 155 height 26
paste input "entertainment/twitch-streamer-explains-why-hes-locked-himself-in-a-cage-for-30-…"
type input "[URL][DOMAIN_NAME]"
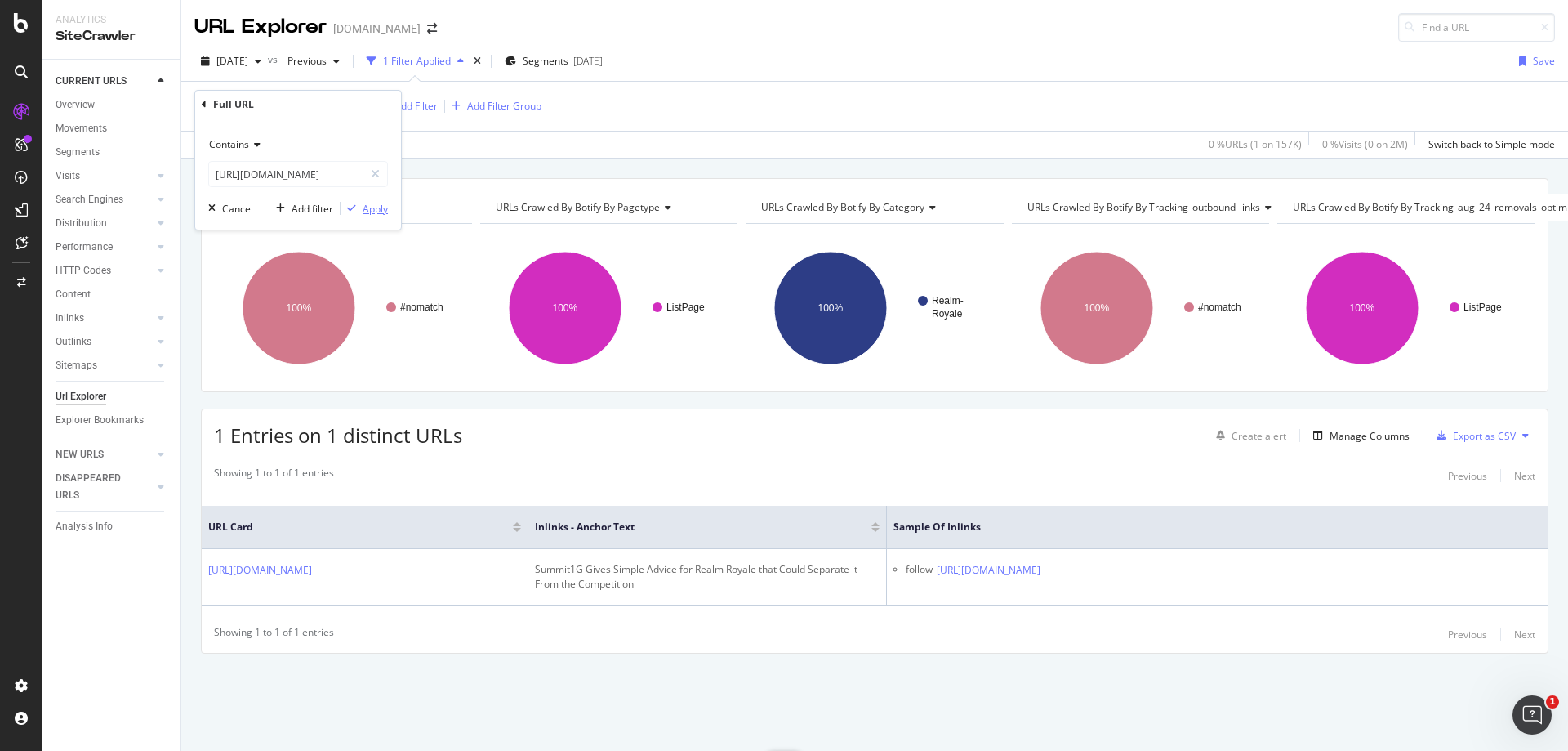
scroll to position [0, 0]
click at [372, 205] on div "Apply" at bounding box center [375, 208] width 25 height 14
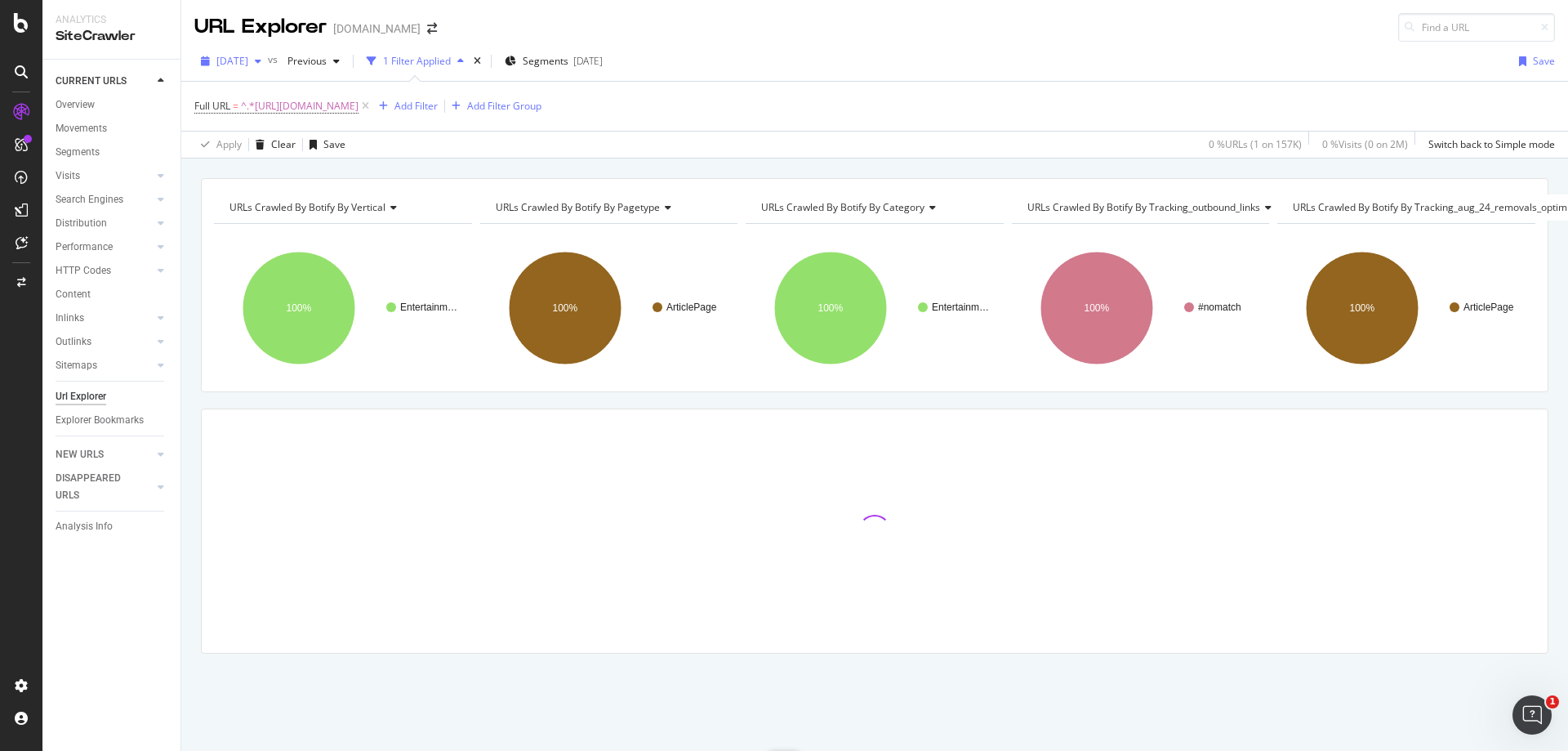
click at [248, 66] on span "[DATE]" at bounding box center [232, 60] width 31 height 14
click at [705, 395] on div "URLs Crawled By Botify By vertical Chart (by Value) Table Expand Export as CSV …" at bounding box center [875, 444] width 1387 height 532
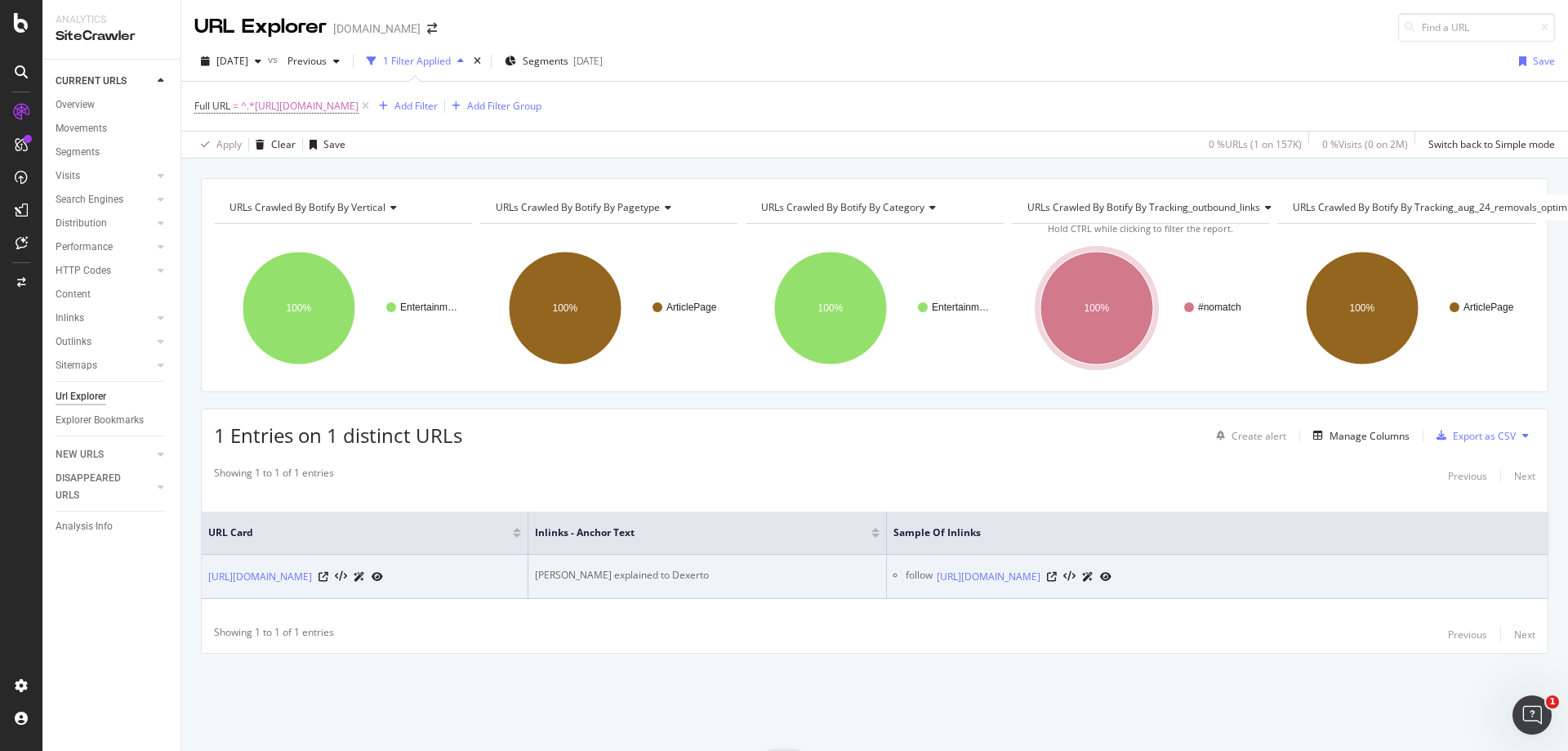
click at [640, 568] on div "[PERSON_NAME] explained to Dexerto" at bounding box center [707, 575] width 344 height 15
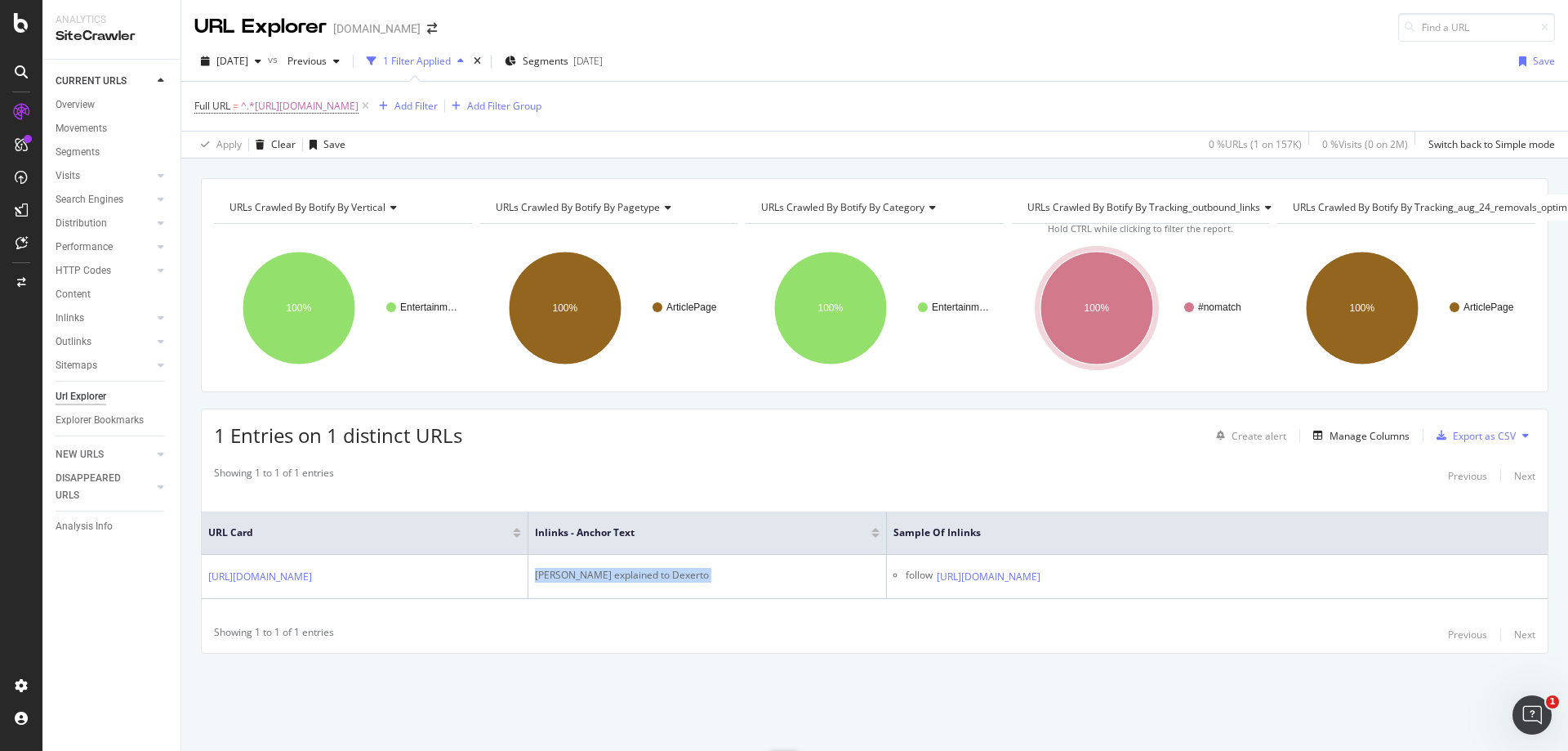
copy div "[PERSON_NAME] explained to Dexerto"
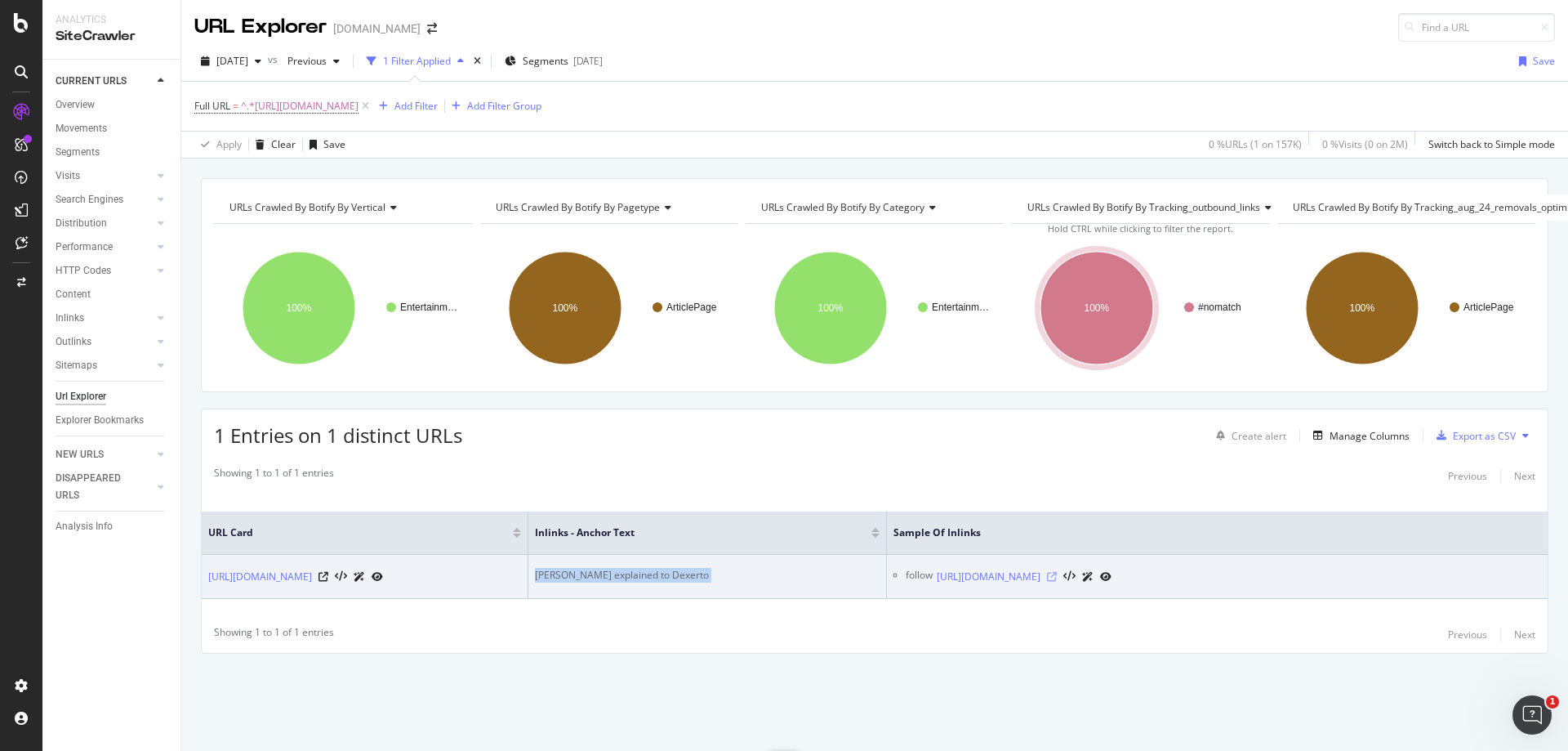
click at [1057, 572] on icon at bounding box center [1052, 577] width 10 height 10
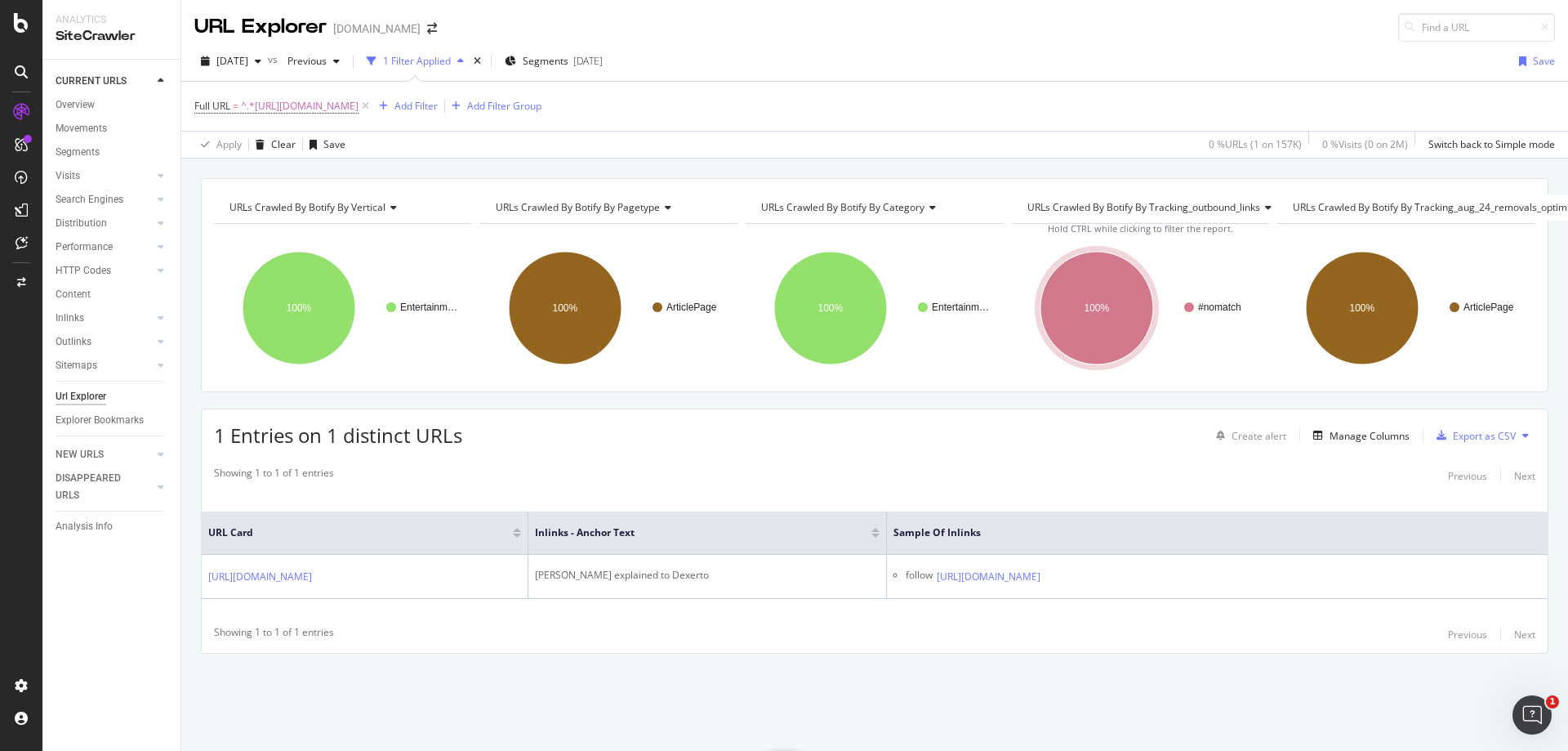
click at [684, 167] on div "URLs Crawled By Botify By vertical Chart (by Value) Table Expand Export as CSV …" at bounding box center [875, 178] width 1387 height 39
